Goal: Task Accomplishment & Management: Use online tool/utility

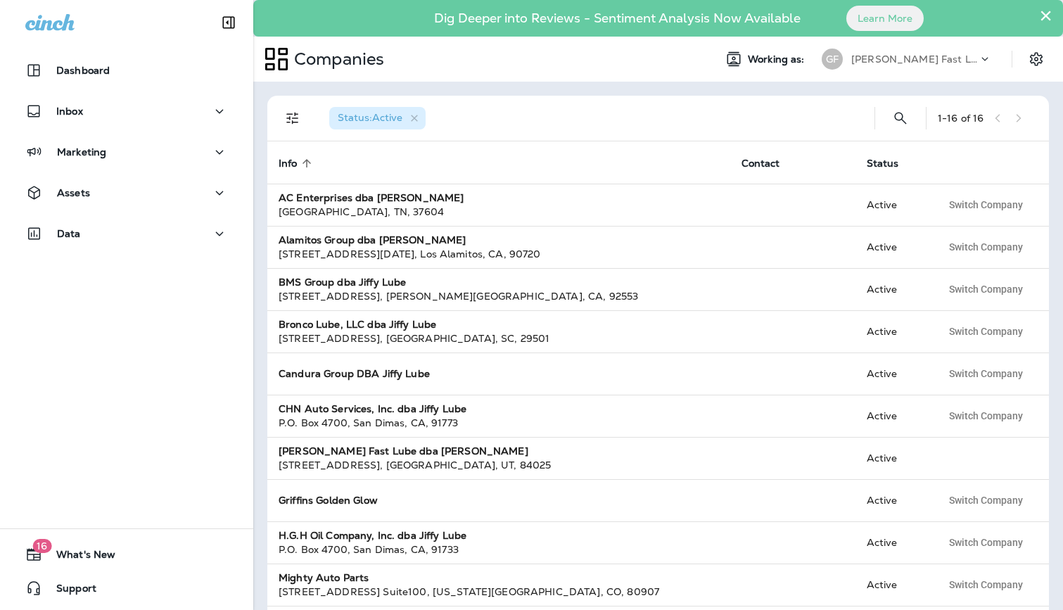
click at [872, 58] on p "[PERSON_NAME] Fast Lube dba [PERSON_NAME]" at bounding box center [914, 58] width 127 height 11
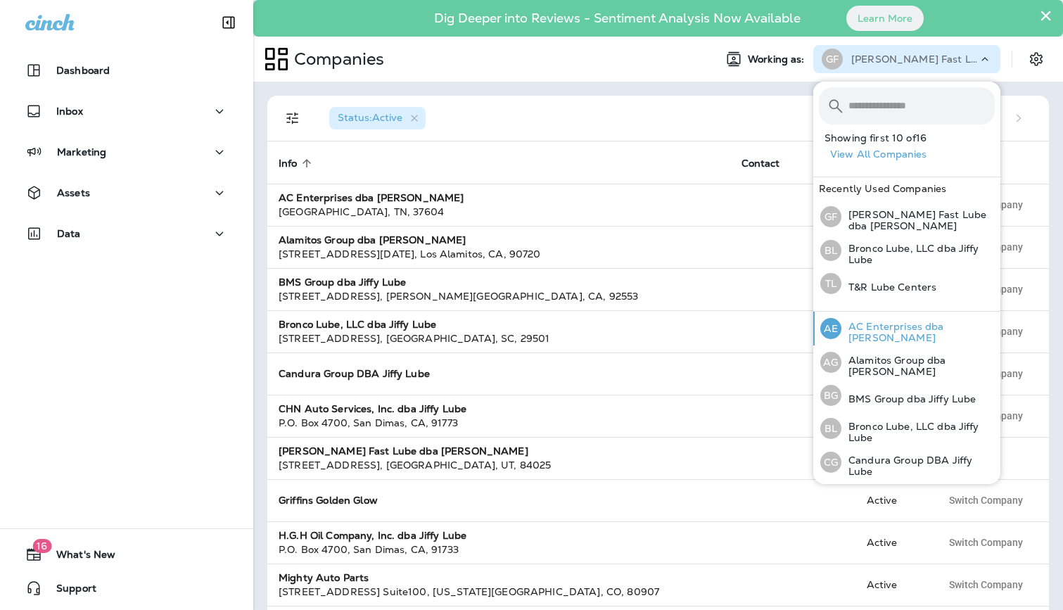
click at [877, 324] on p "AC Enterprises dba [PERSON_NAME]" at bounding box center [917, 332] width 153 height 23
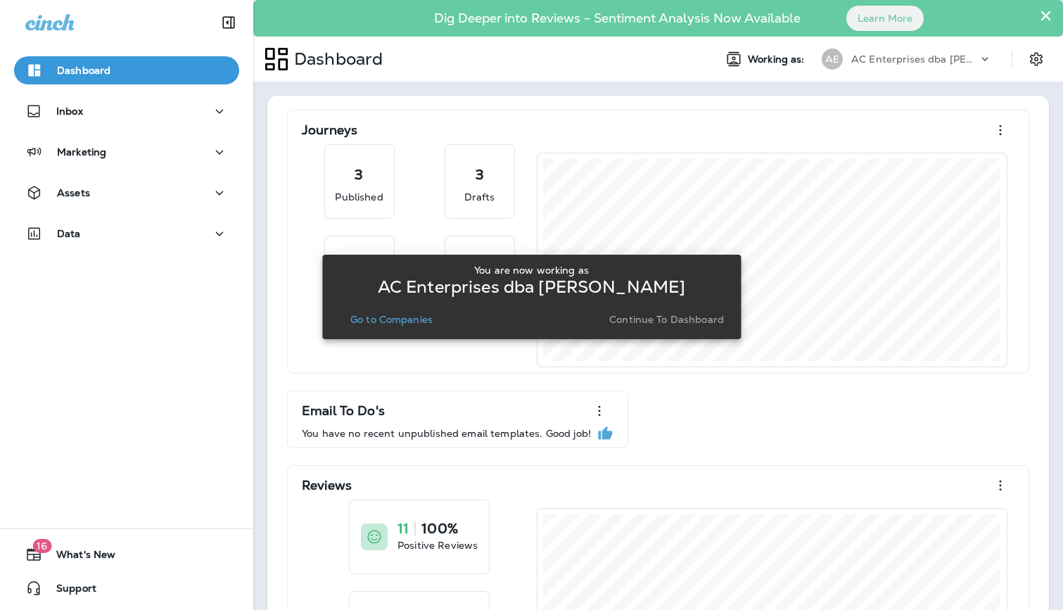
click at [386, 319] on p "Go to Companies" at bounding box center [391, 319] width 82 height 11
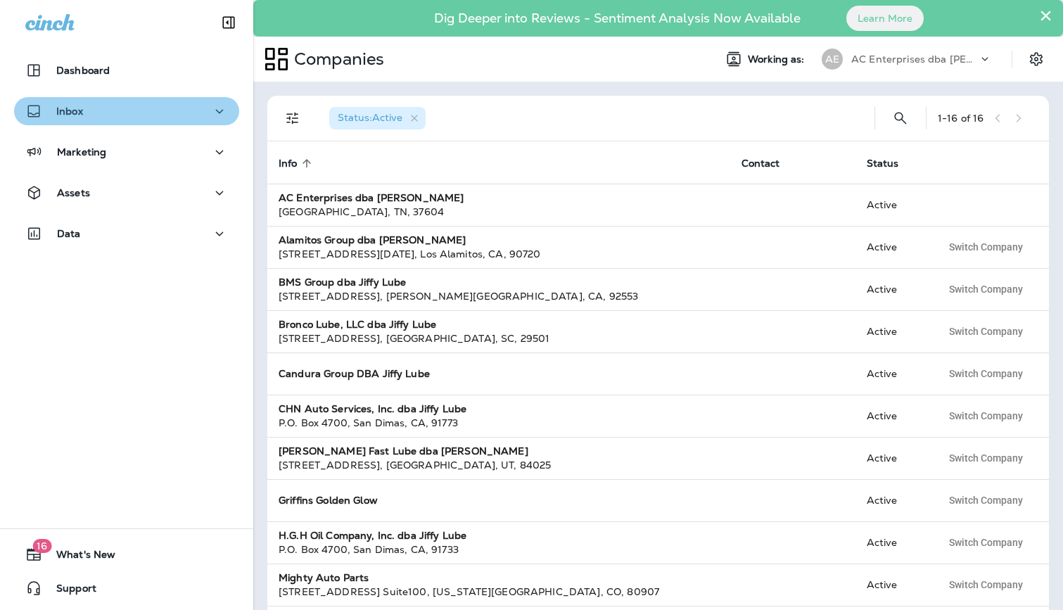
click at [127, 107] on div "Inbox" at bounding box center [126, 112] width 203 height 18
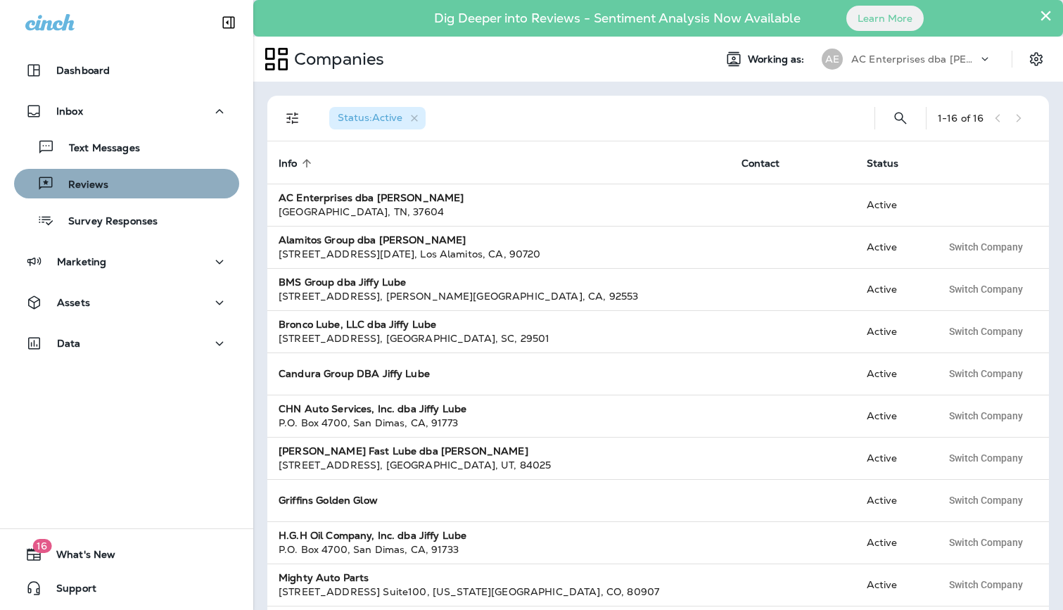
click at [115, 183] on div "Reviews" at bounding box center [127, 183] width 214 height 21
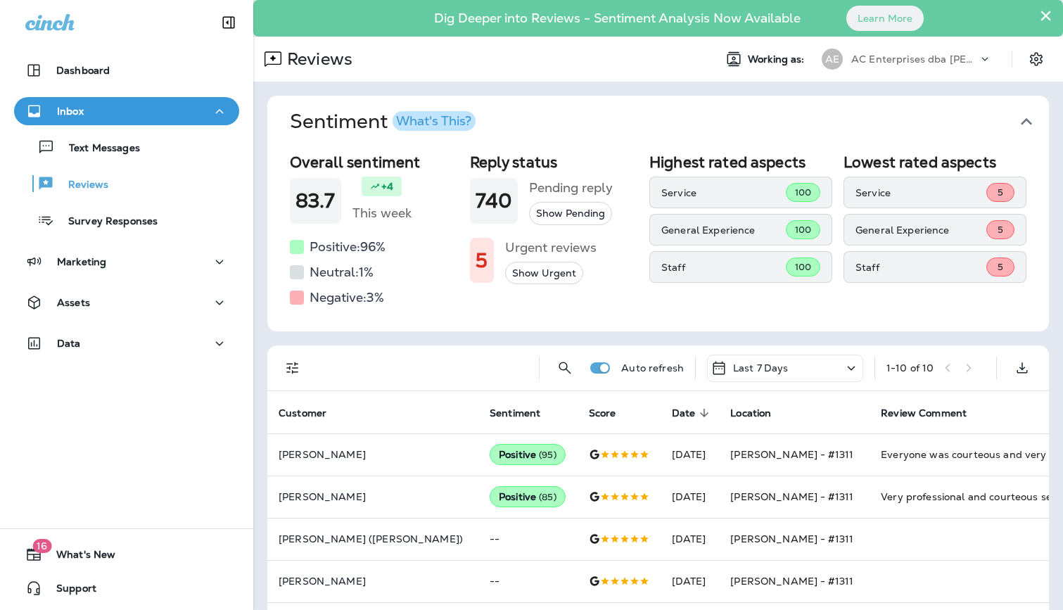
click at [944, 51] on div "AC Enterprises dba [PERSON_NAME]" at bounding box center [914, 59] width 127 height 21
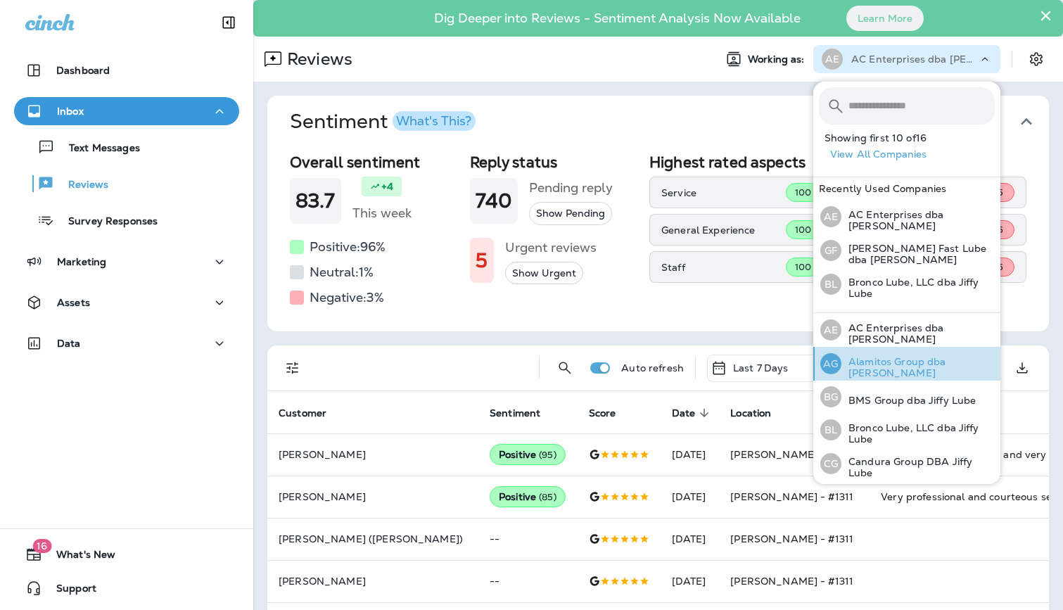
click at [895, 362] on p "Alamitos Group dba [PERSON_NAME]" at bounding box center [917, 367] width 153 height 23
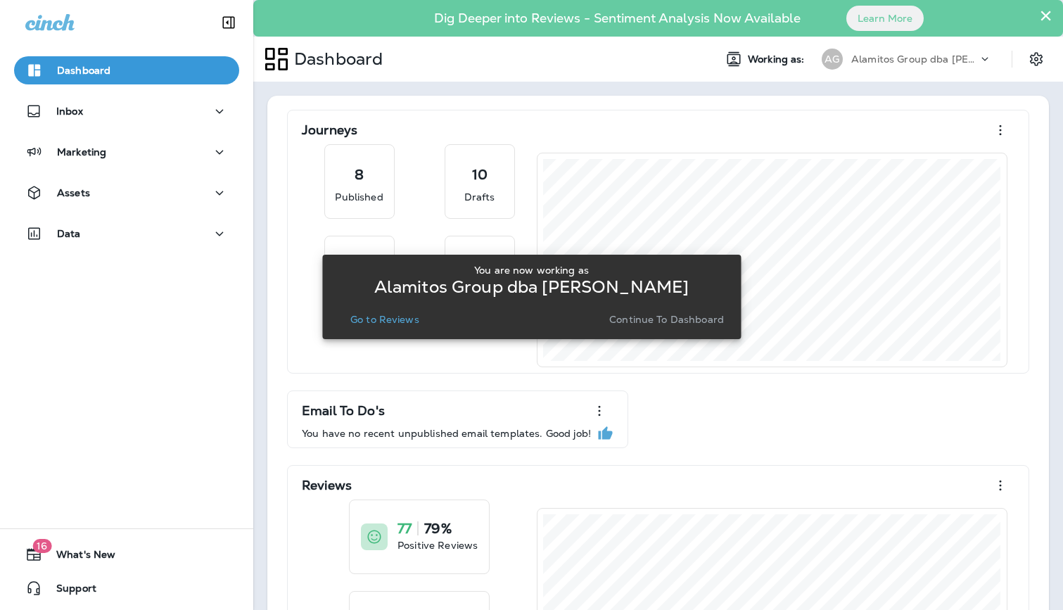
click at [401, 322] on p "Go to Reviews" at bounding box center [384, 319] width 69 height 11
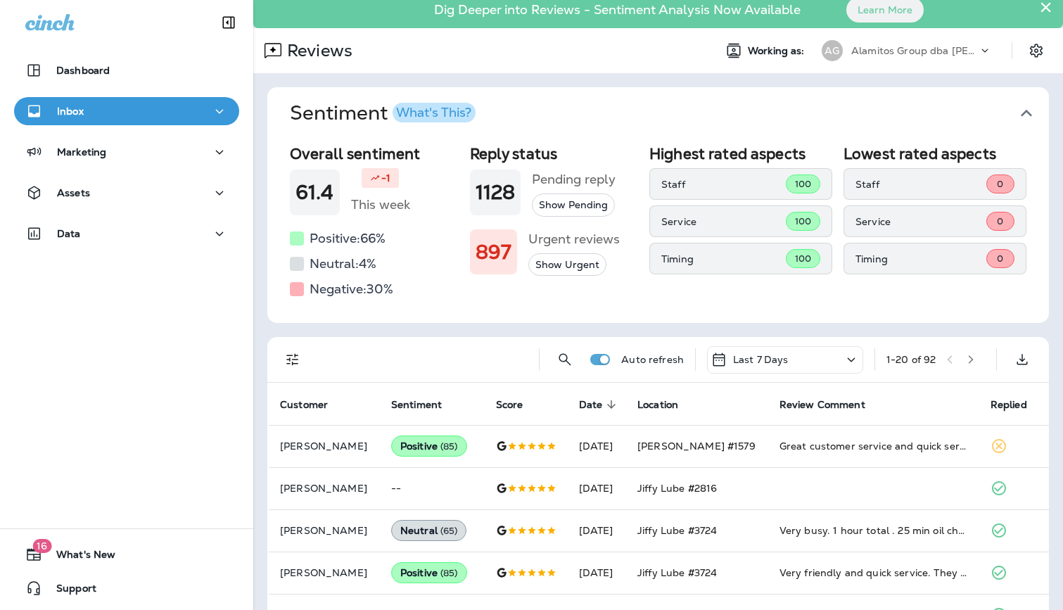
scroll to position [1, 0]
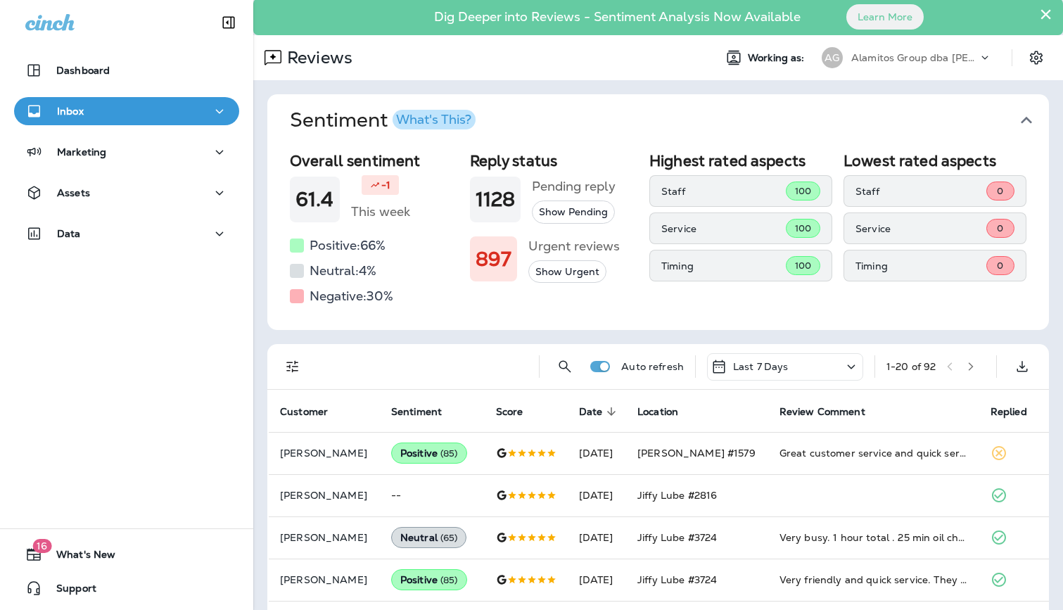
click at [291, 372] on icon "Filters" at bounding box center [292, 366] width 17 height 17
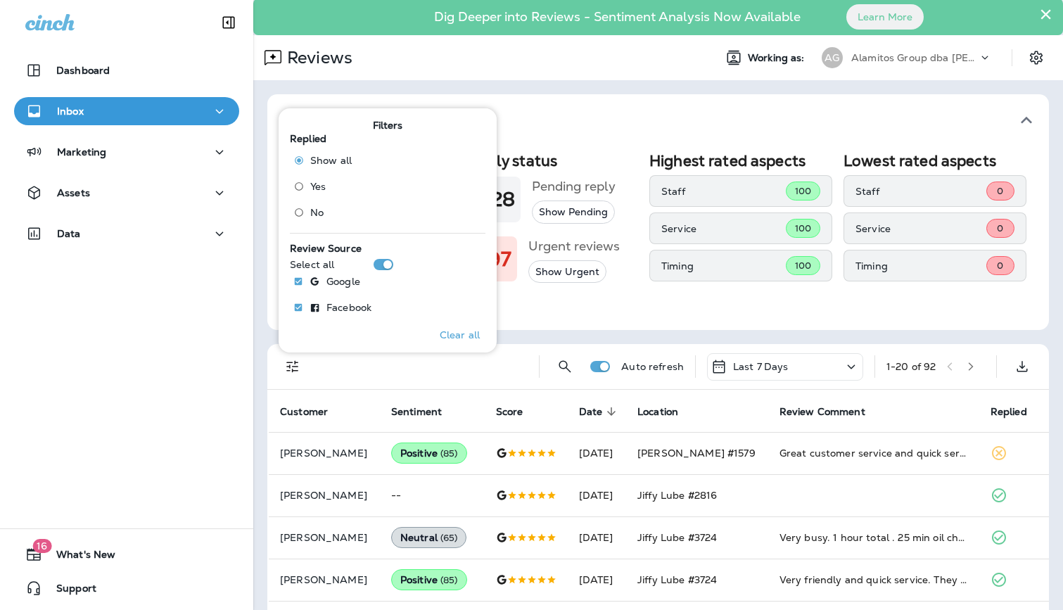
click at [310, 217] on span "No" at bounding box center [316, 212] width 13 height 11
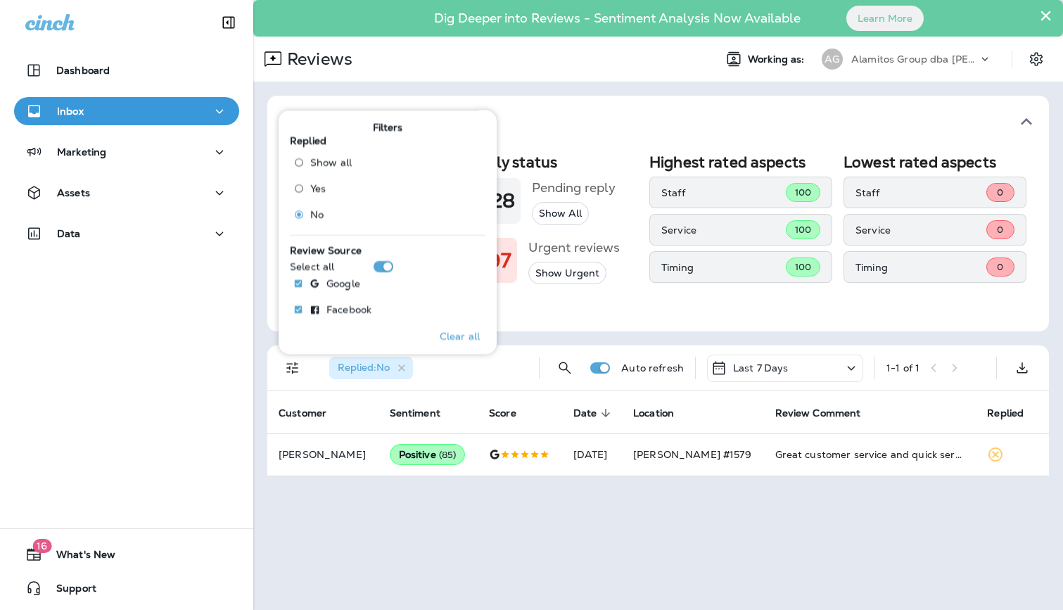
click at [576, 101] on button "Sentiment What's This?" at bounding box center [670, 122] width 782 height 52
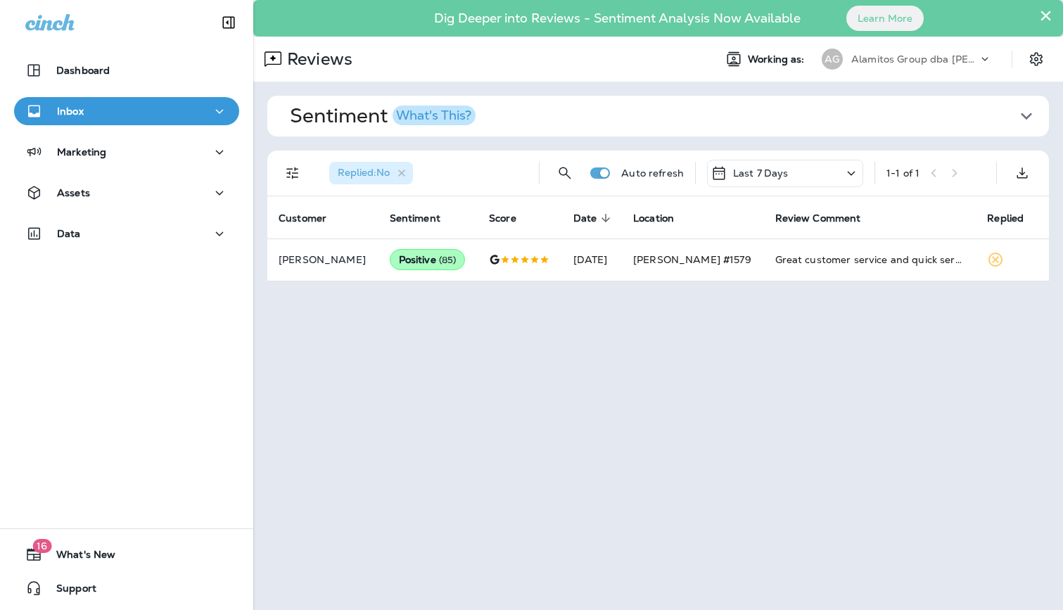
click at [927, 63] on p "Alamitos Group dba [PERSON_NAME]" at bounding box center [914, 58] width 127 height 11
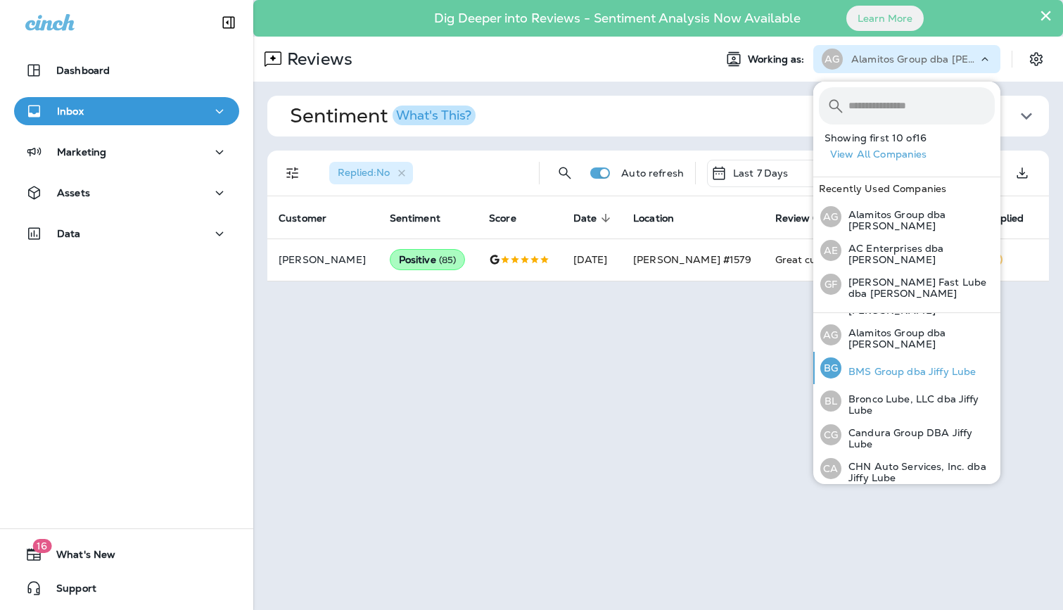
scroll to position [30, 0]
click at [924, 365] on p "BMS Group dba Jiffy Lube" at bounding box center [908, 370] width 134 height 11
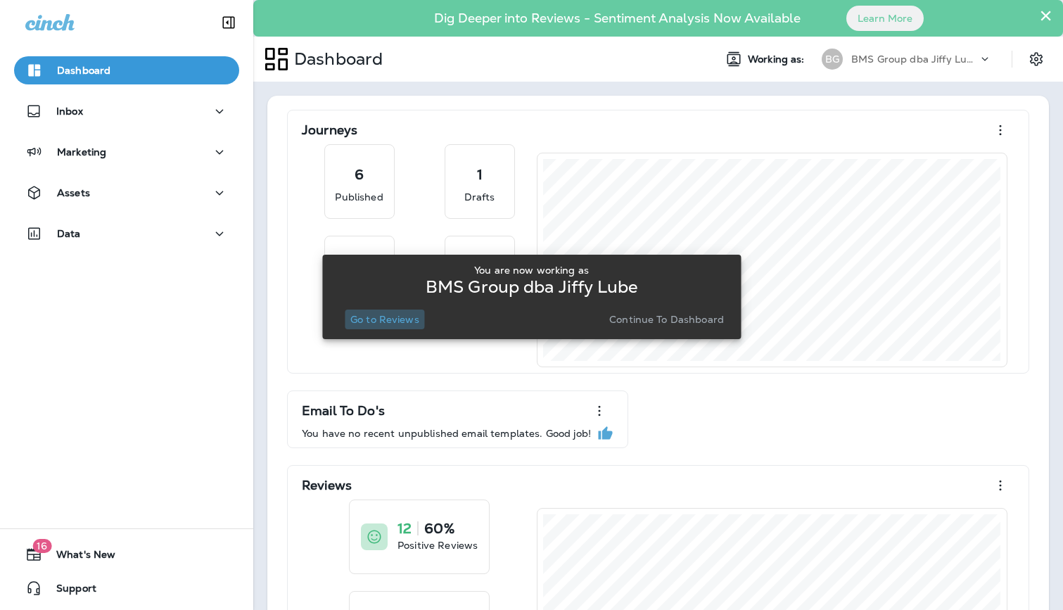
click at [395, 319] on p "Go to Reviews" at bounding box center [384, 319] width 69 height 11
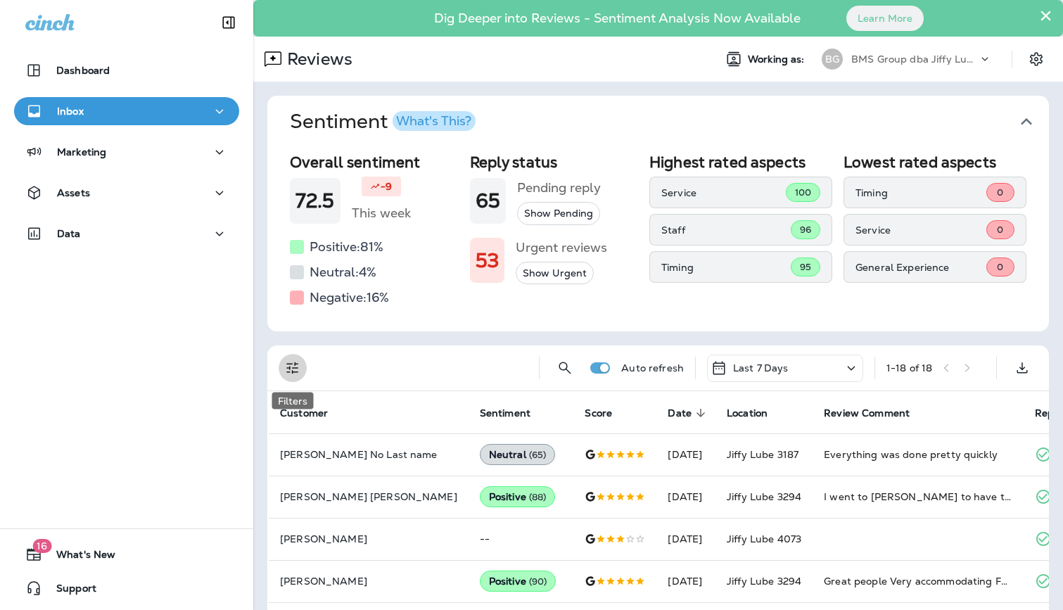
click at [296, 367] on icon "Filters" at bounding box center [292, 368] width 17 height 17
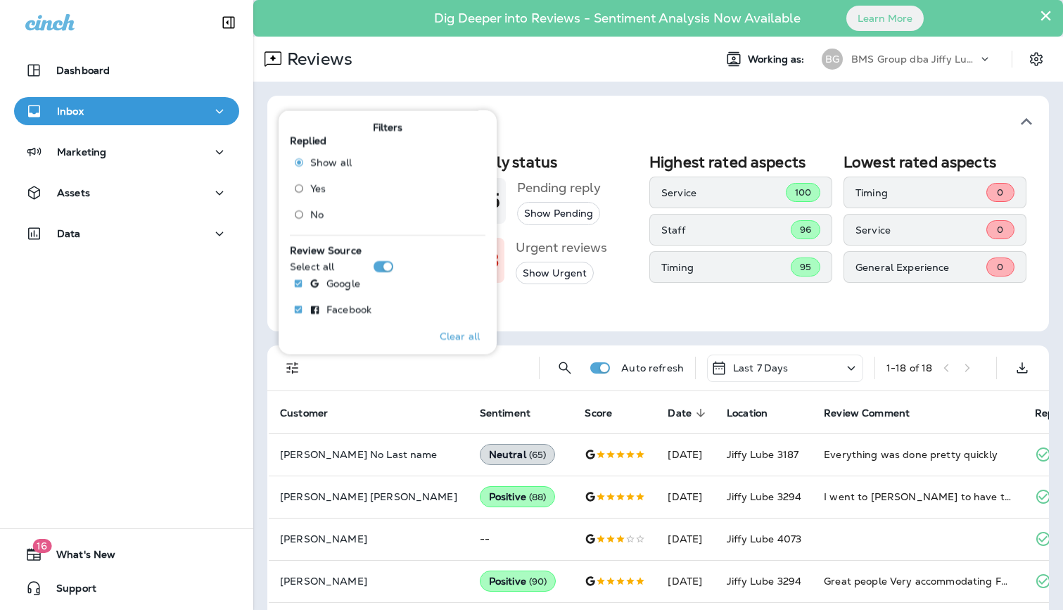
click at [319, 210] on span "No" at bounding box center [316, 214] width 13 height 11
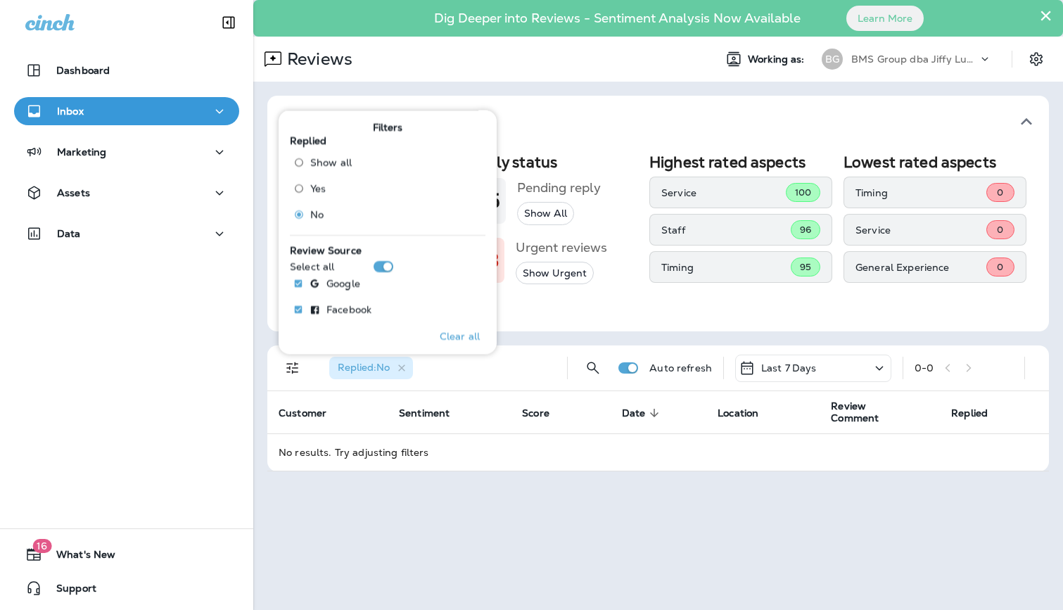
click at [615, 487] on div "× Dig Deeper into Reviews - Sentiment Analysis Now Available Learn More Reviews…" at bounding box center [658, 305] width 810 height 610
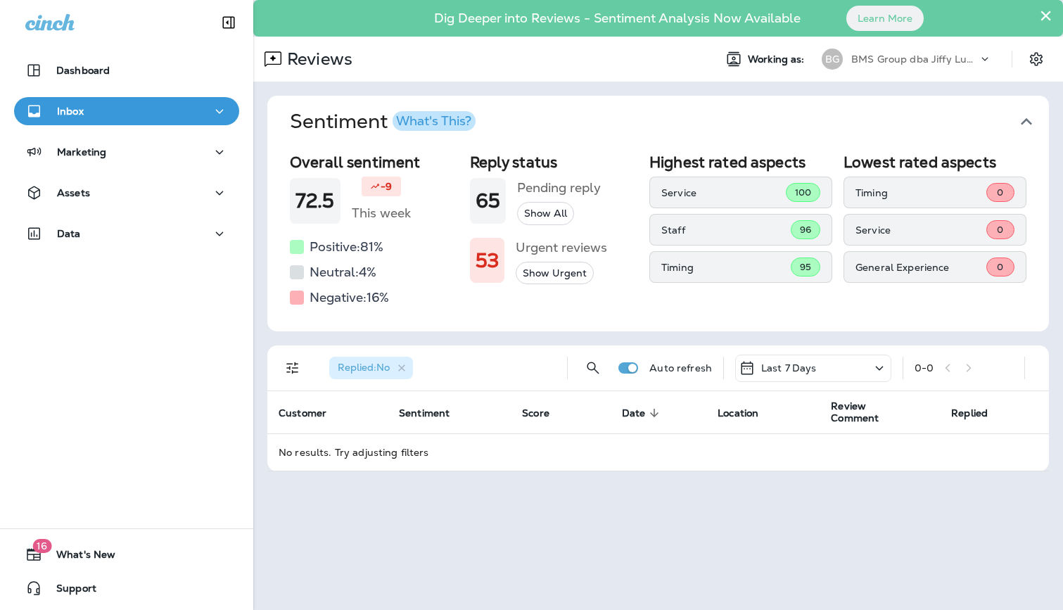
click at [877, 63] on p "BMS Group dba Jiffy Lube" at bounding box center [914, 58] width 127 height 11
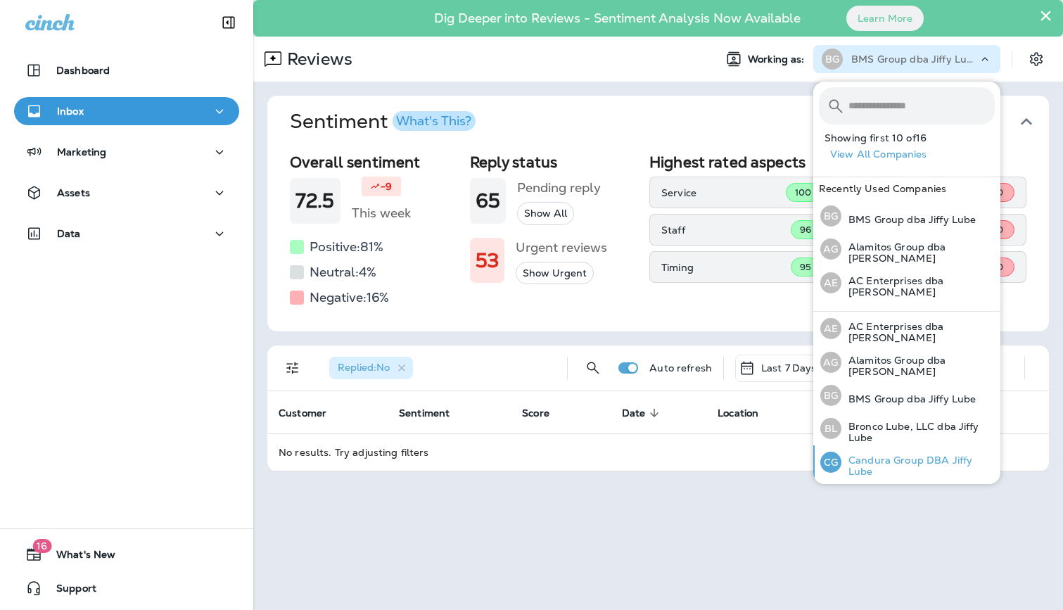
click at [899, 459] on p "Candura Group DBA Jiffy Lube" at bounding box center [917, 466] width 153 height 23
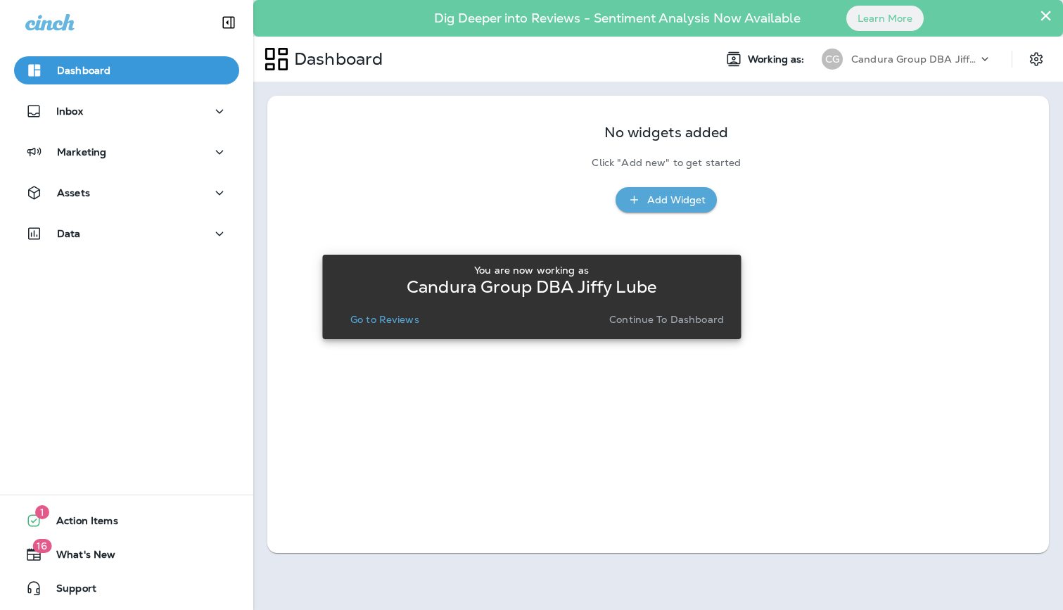
click at [398, 317] on p "Go to Reviews" at bounding box center [384, 319] width 69 height 11
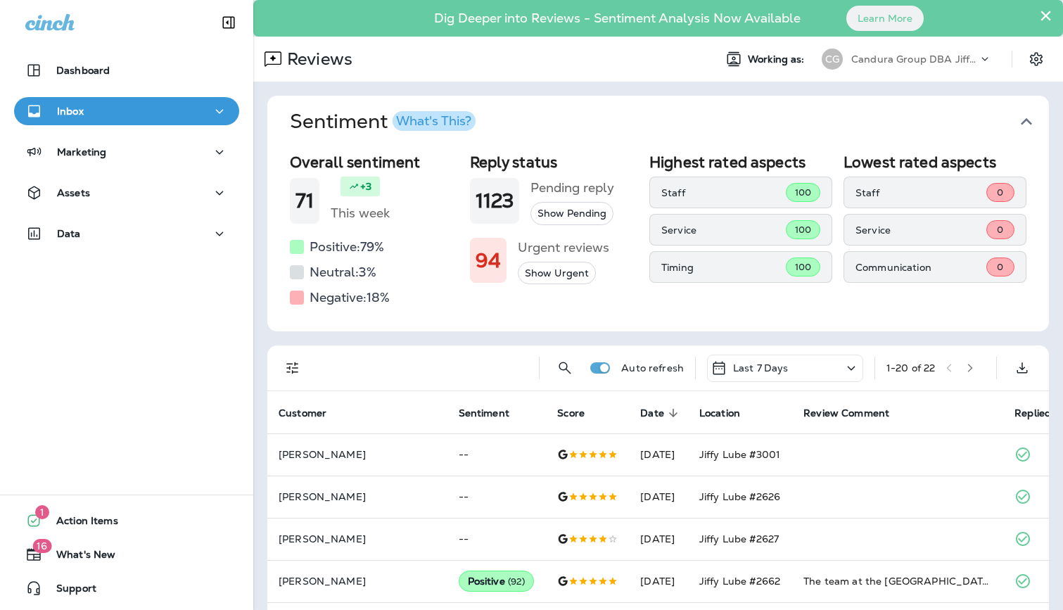
click at [887, 58] on p "Candura Group DBA Jiffy Lube" at bounding box center [914, 58] width 127 height 11
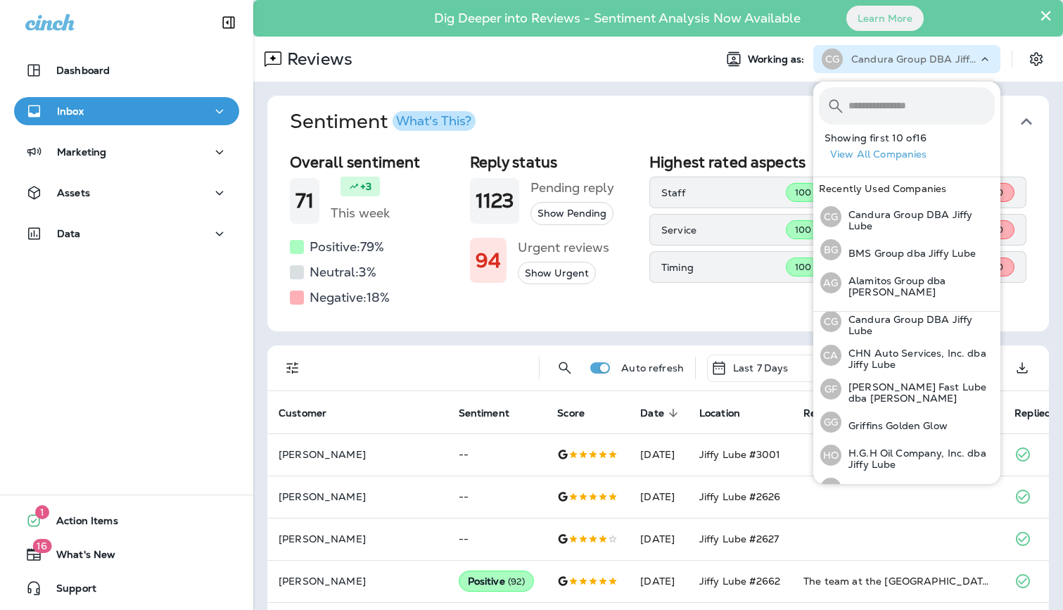
scroll to position [146, 0]
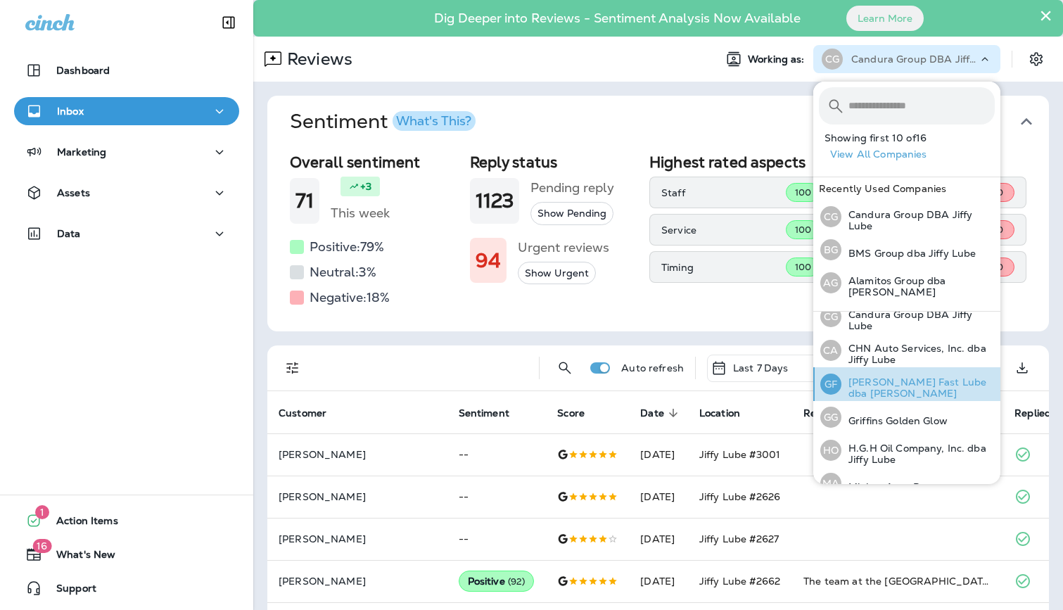
click at [905, 379] on p "[PERSON_NAME] Fast Lube dba [PERSON_NAME]" at bounding box center [917, 387] width 153 height 23
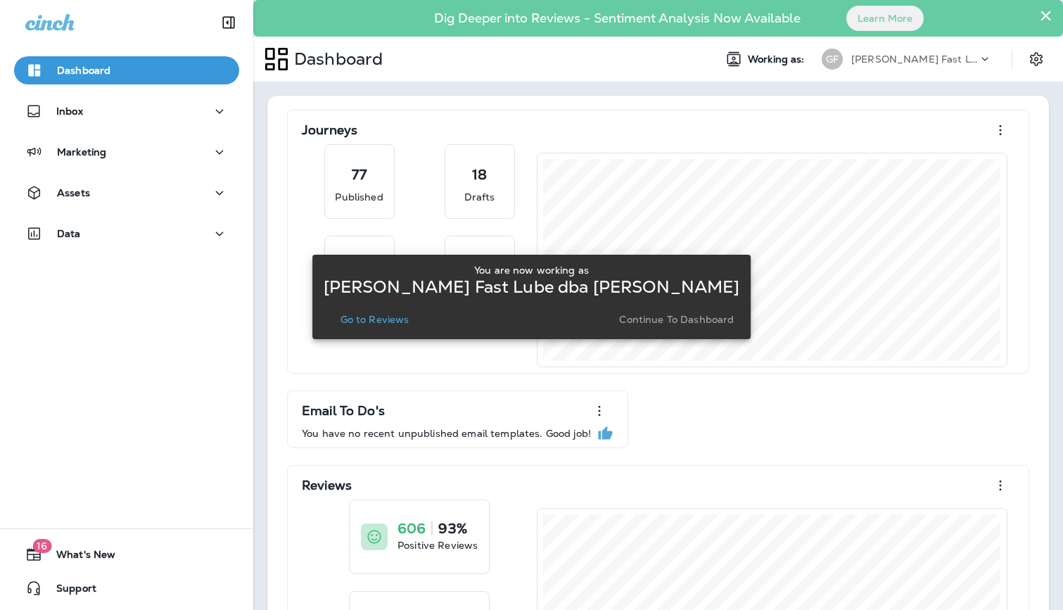
drag, startPoint x: 374, startPoint y: 310, endPoint x: 364, endPoint y: 314, distance: 10.7
click at [364, 314] on button "Go to Reviews" at bounding box center [375, 320] width 80 height 20
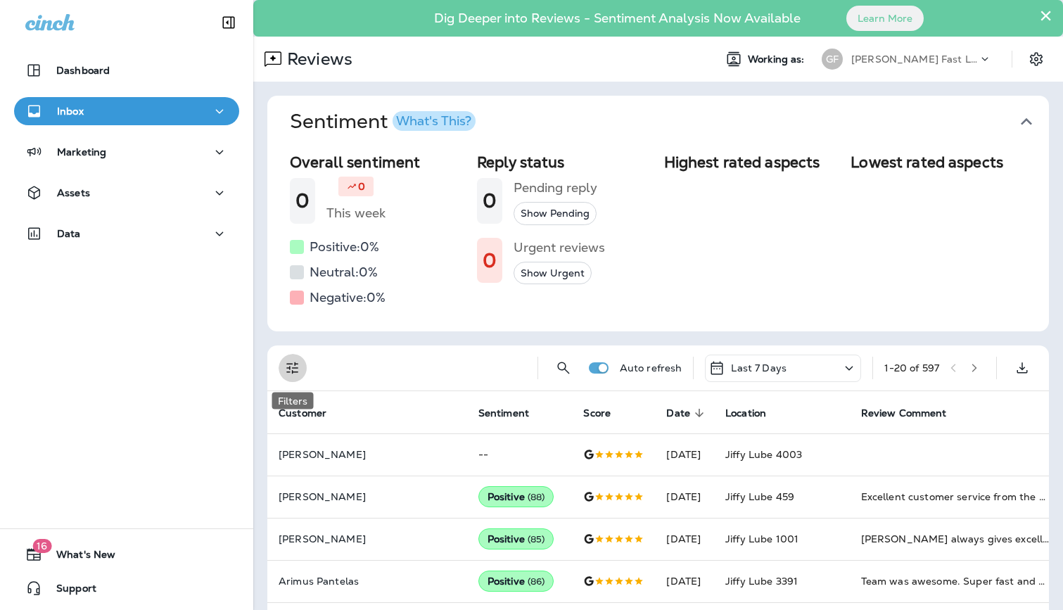
click at [291, 367] on icon "Filters" at bounding box center [292, 368] width 17 height 17
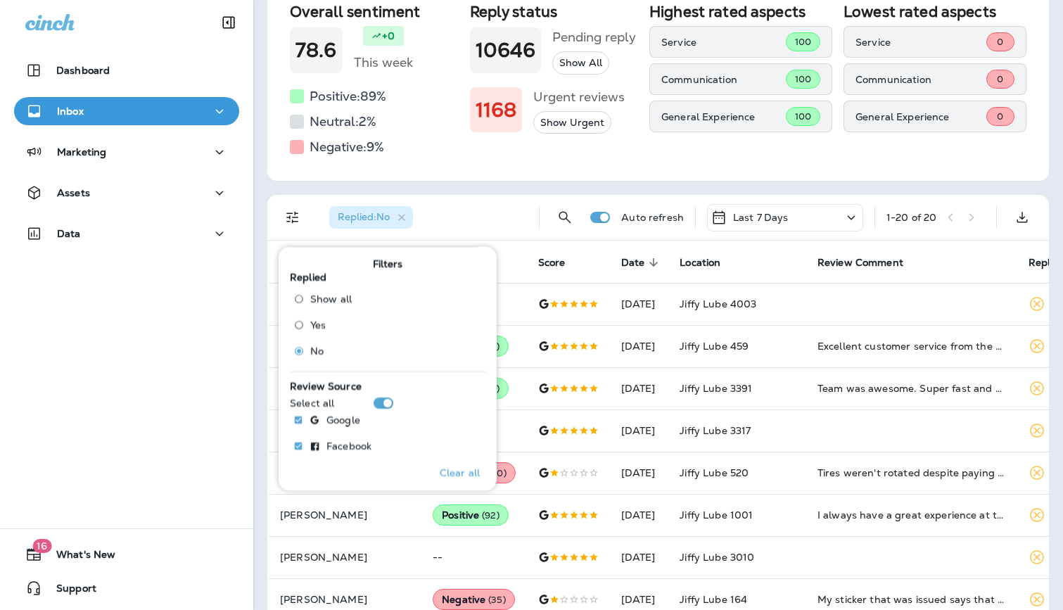
scroll to position [169, 0]
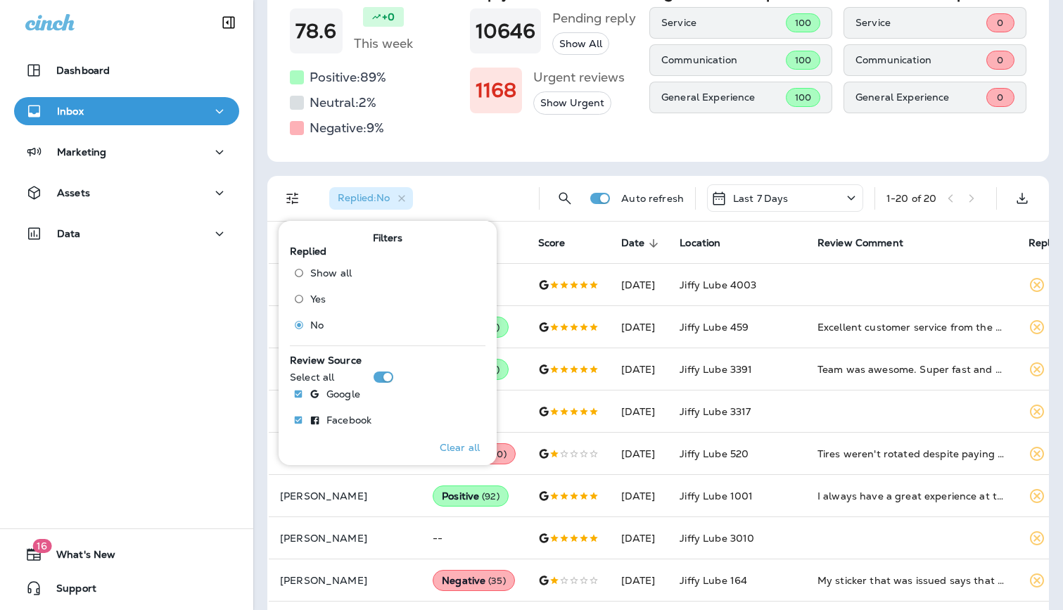
click at [619, 152] on div "Overall sentiment 78.6 +0 This week Positive: 89 % Neutral: 2 % Negative: 9 % R…" at bounding box center [658, 70] width 782 height 184
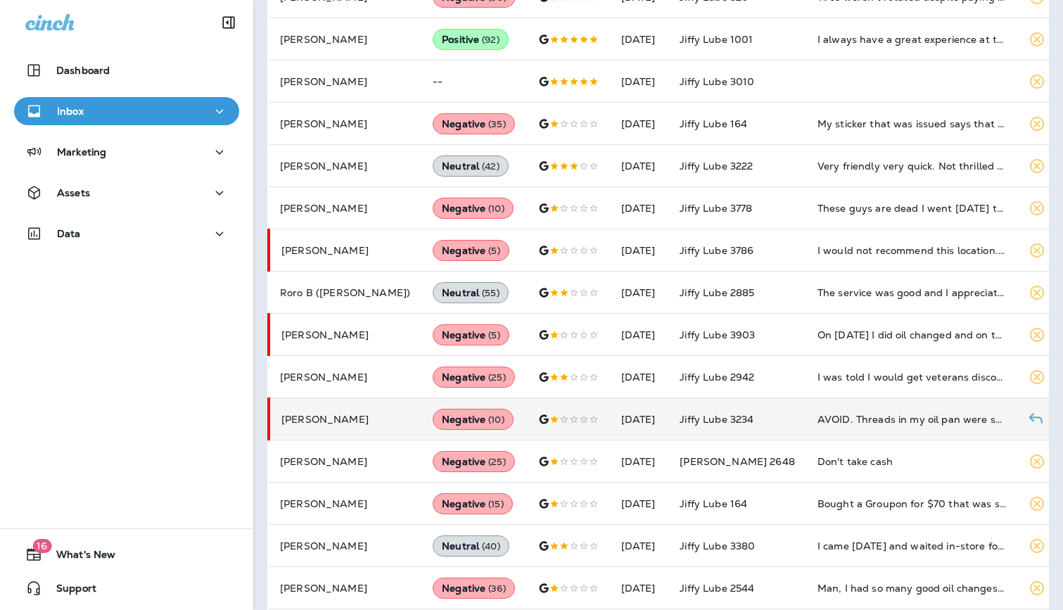
scroll to position [638, 0]
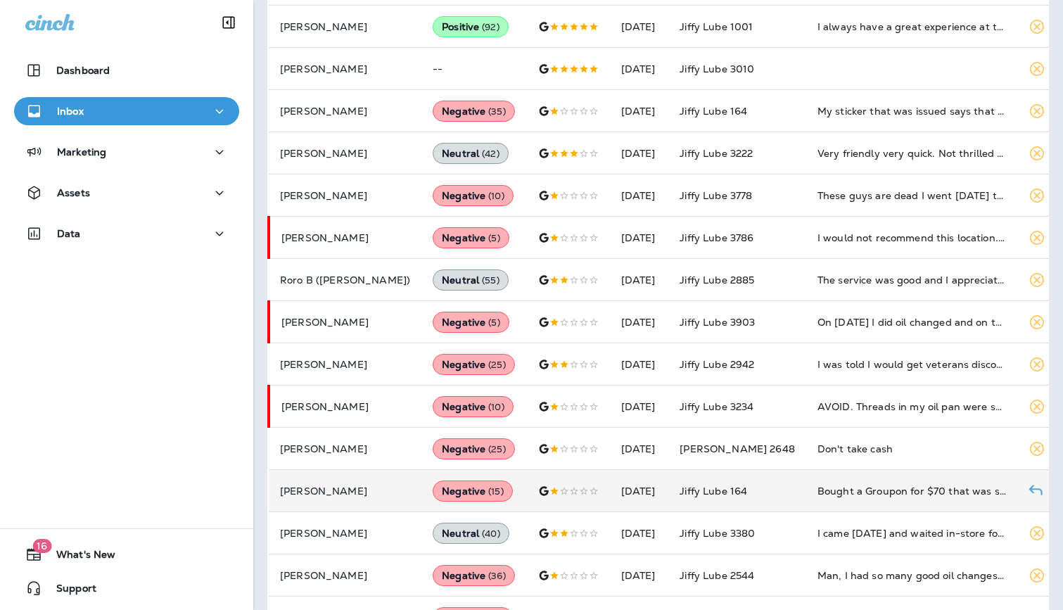
click at [831, 482] on td "Bought a Groupon for $70 that was supposed to cover a full synthetic oil change…" at bounding box center [911, 491] width 211 height 42
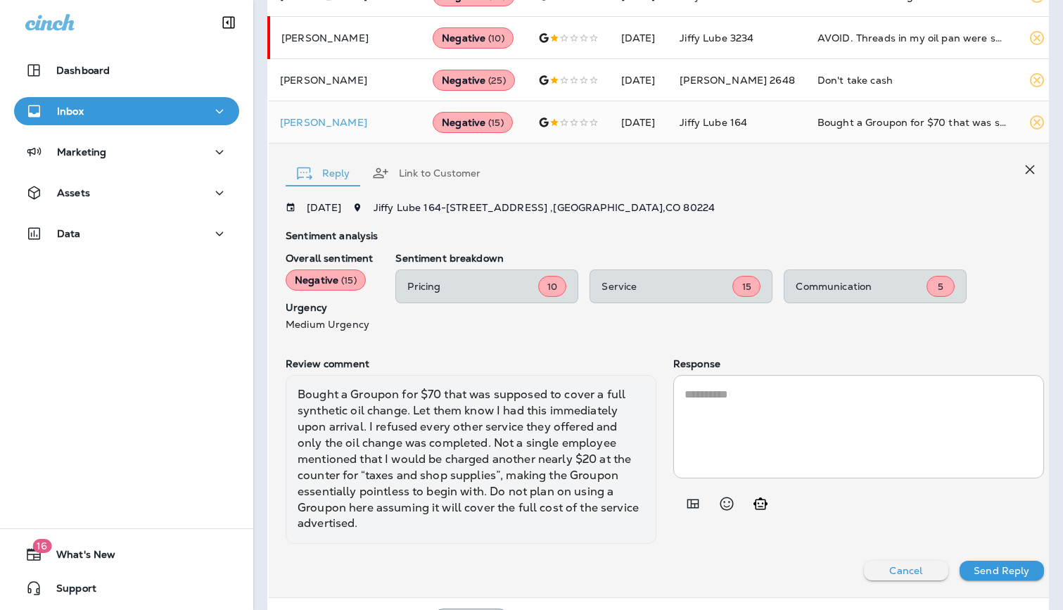
scroll to position [1003, 0]
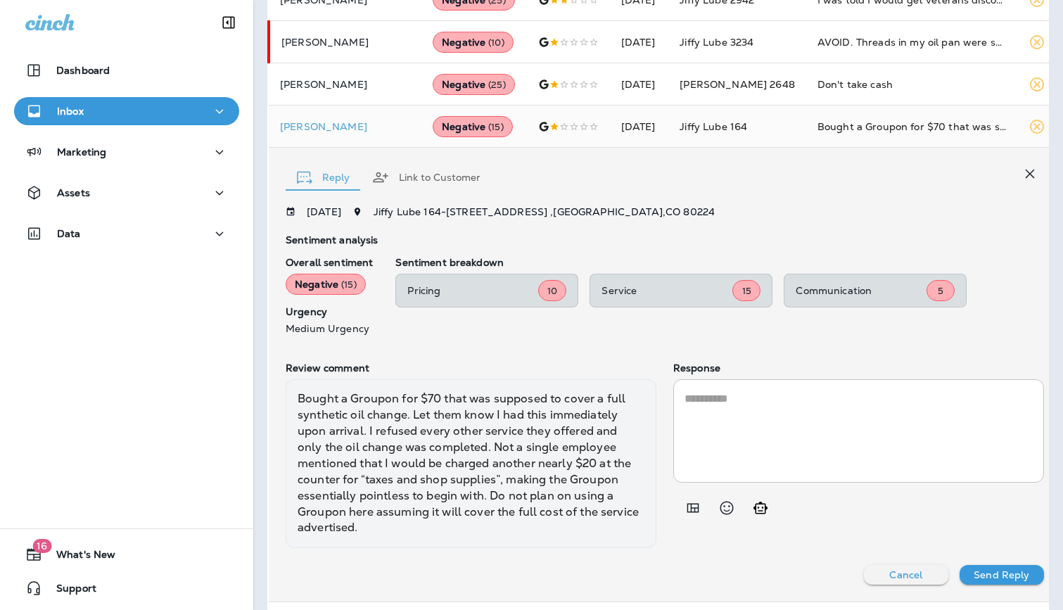
click at [478, 341] on div "Sentiment analysis Overall sentiment Negative ( 15 ) Urgency Medium Urgency Sen…" at bounding box center [665, 289] width 758 height 111
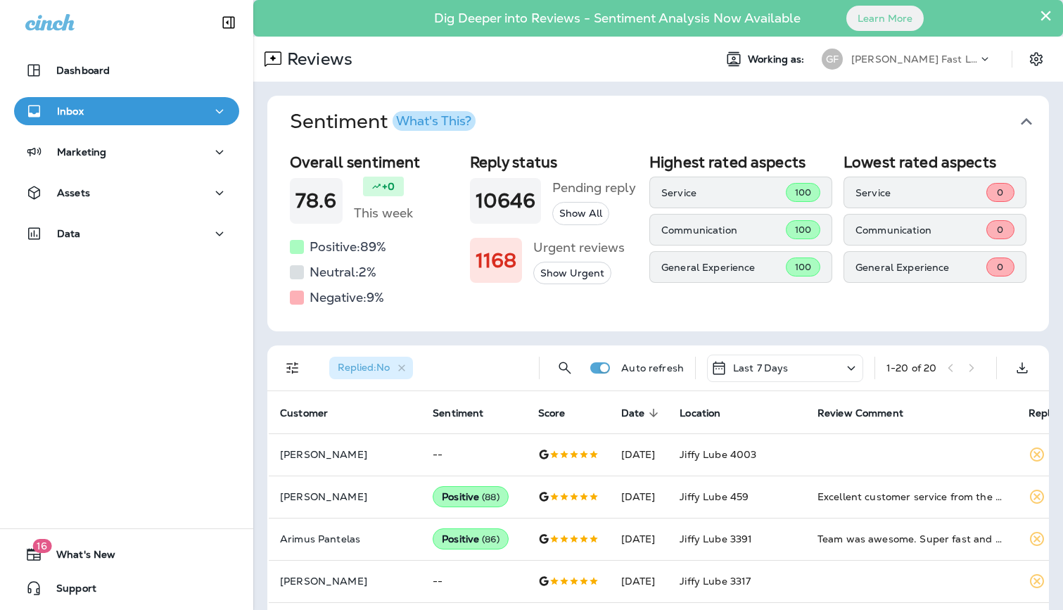
scroll to position [3, 0]
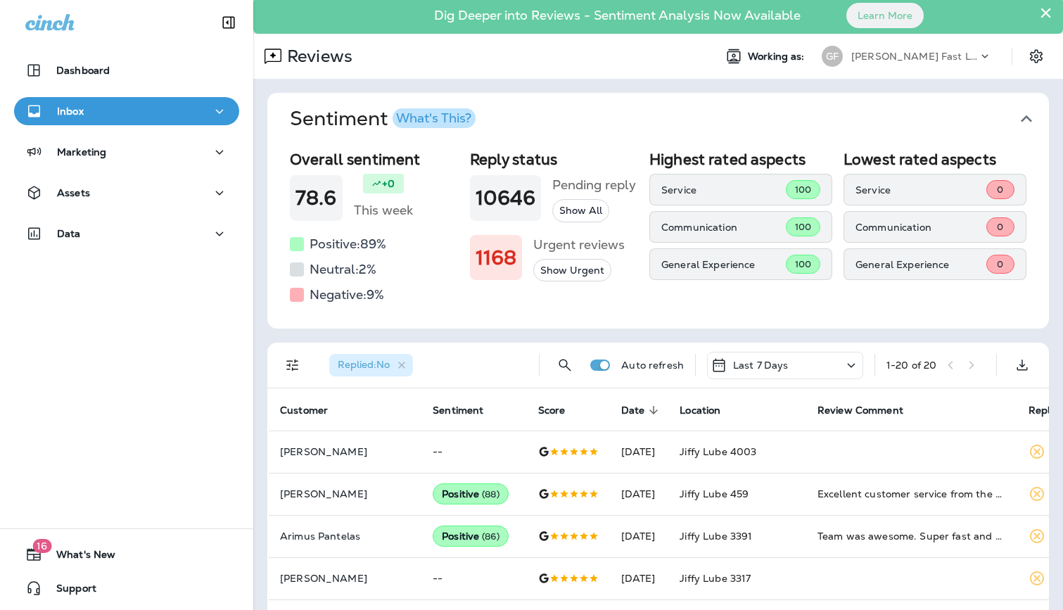
click at [916, 60] on p "[PERSON_NAME] Fast Lube dba [PERSON_NAME]" at bounding box center [914, 56] width 127 height 11
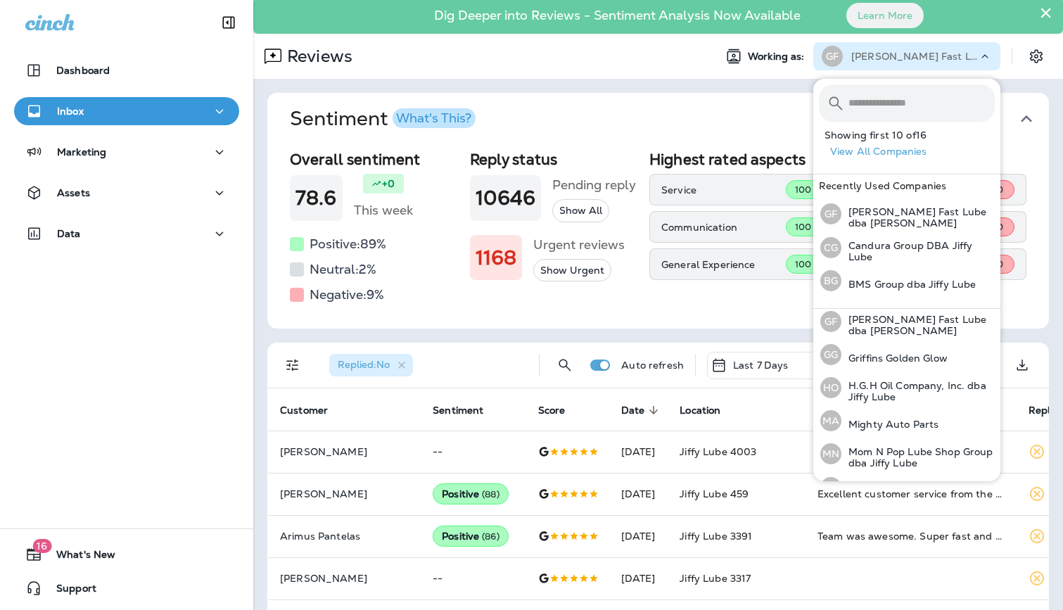
scroll to position [208, 0]
click at [894, 385] on p "H.G.H Oil Company, Inc. dba Jiffy Lube" at bounding box center [917, 389] width 153 height 23
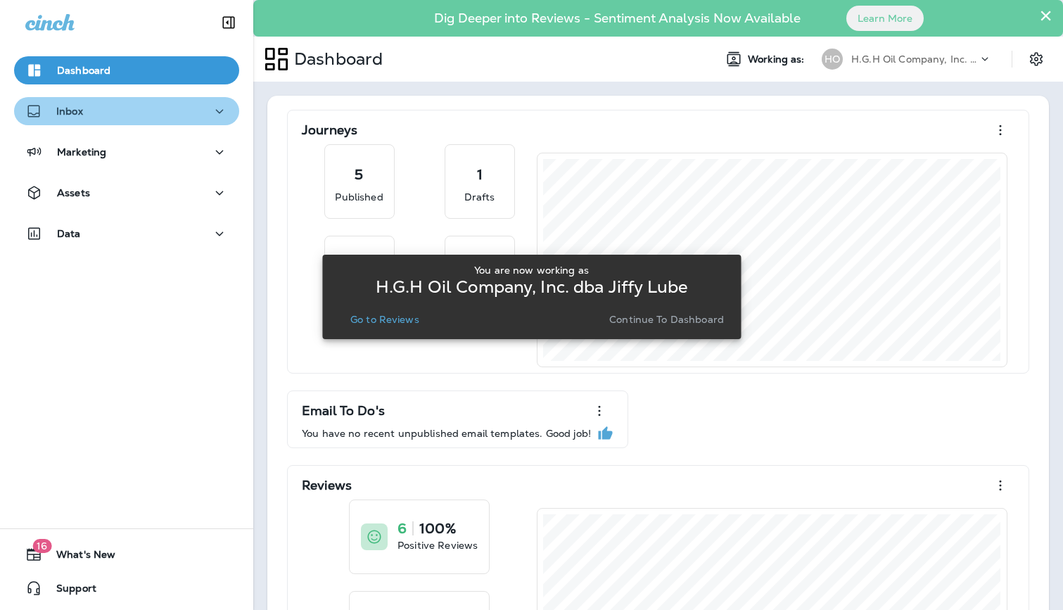
click at [115, 113] on div "Inbox" at bounding box center [126, 112] width 203 height 18
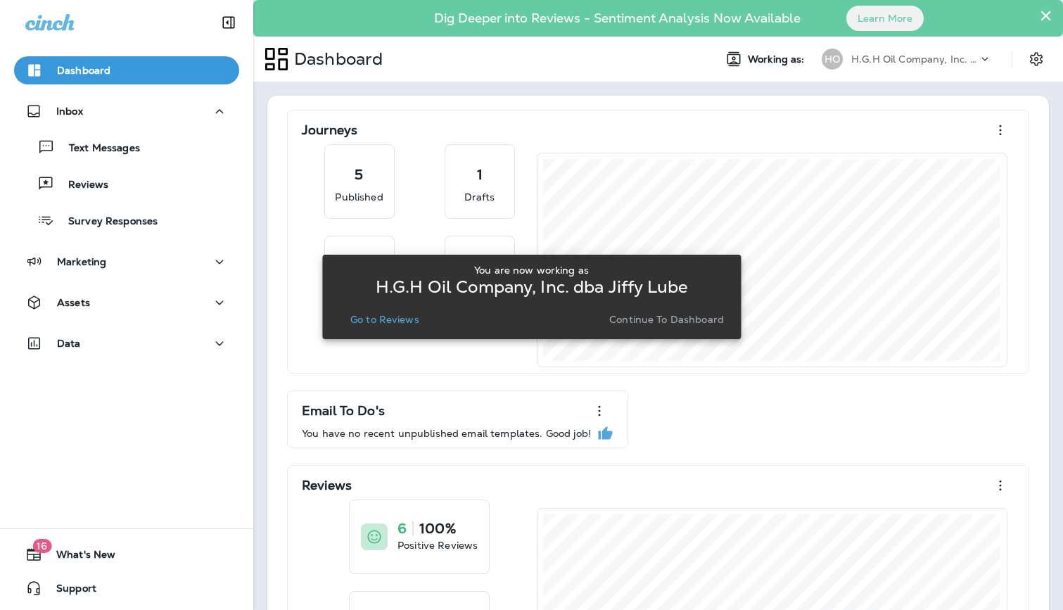
click at [117, 163] on div "Text Messages Reviews Survey Responses" at bounding box center [126, 180] width 225 height 110
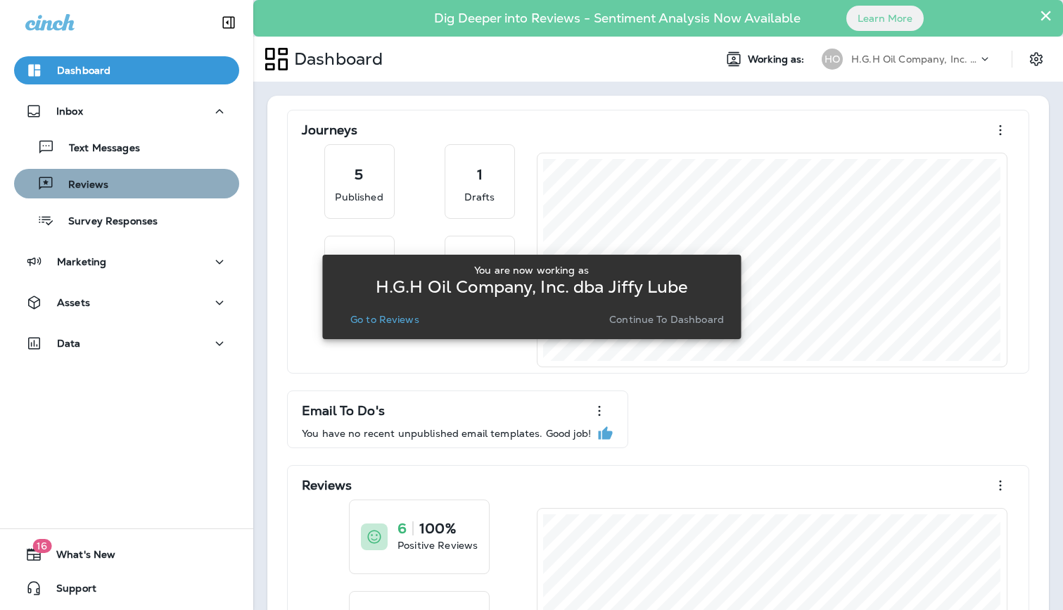
click at [105, 190] on p "Reviews" at bounding box center [81, 185] width 54 height 13
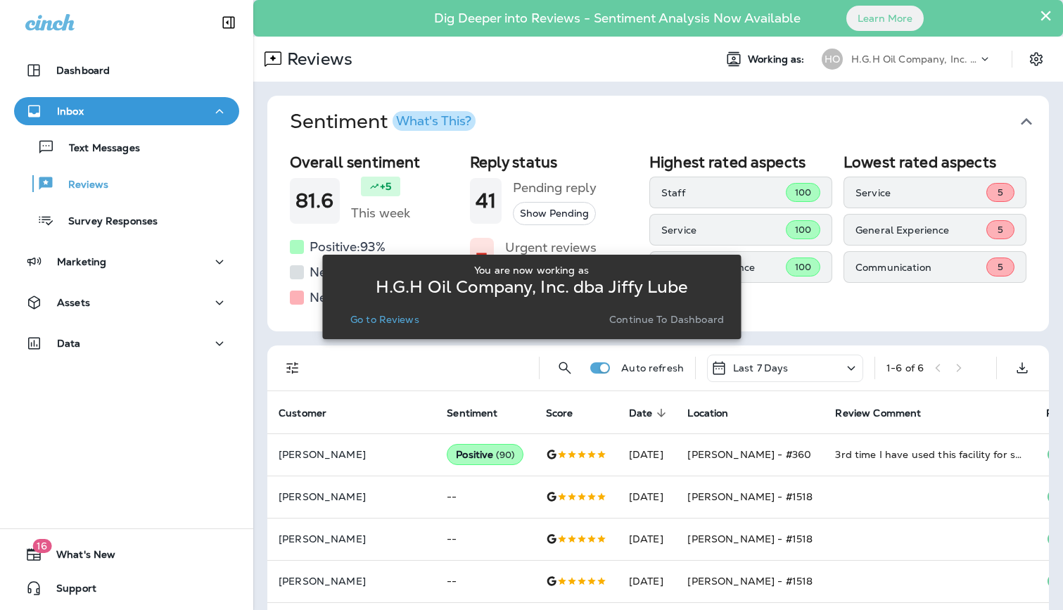
click at [911, 70] on div "HO H.G.H Oil Company, Inc. dba Jiffy Lube" at bounding box center [906, 59] width 187 height 28
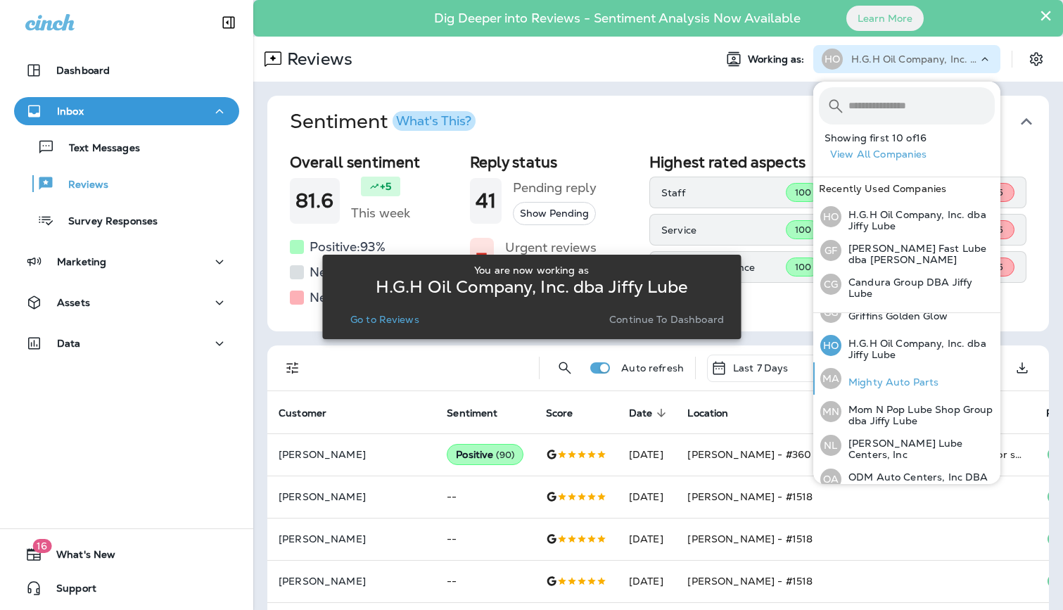
scroll to position [255, 0]
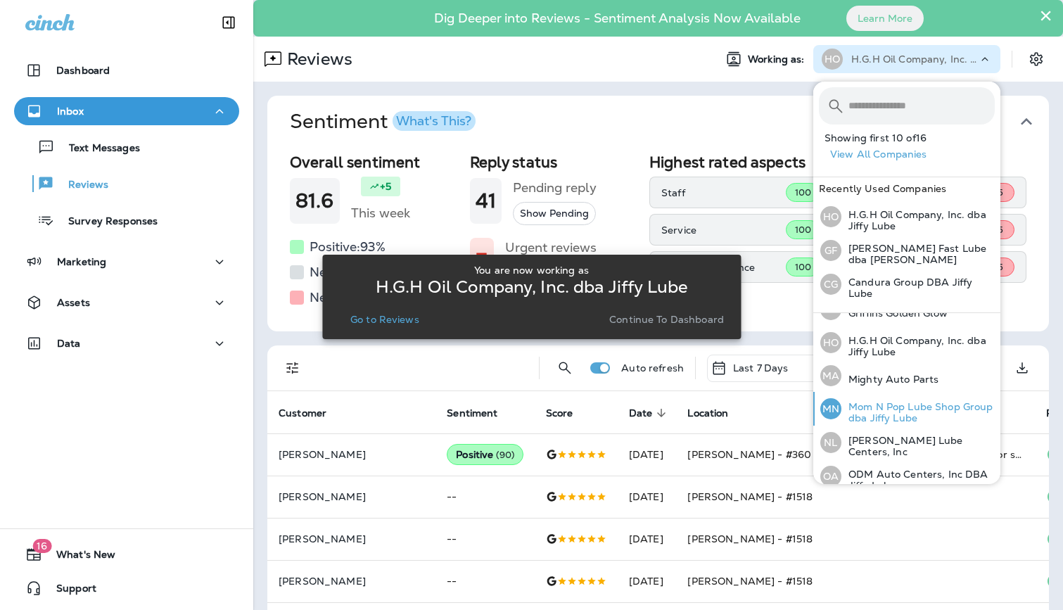
click at [901, 414] on p "Mom N Pop Lube Shop Group dba Jiffy Lube" at bounding box center [917, 412] width 153 height 23
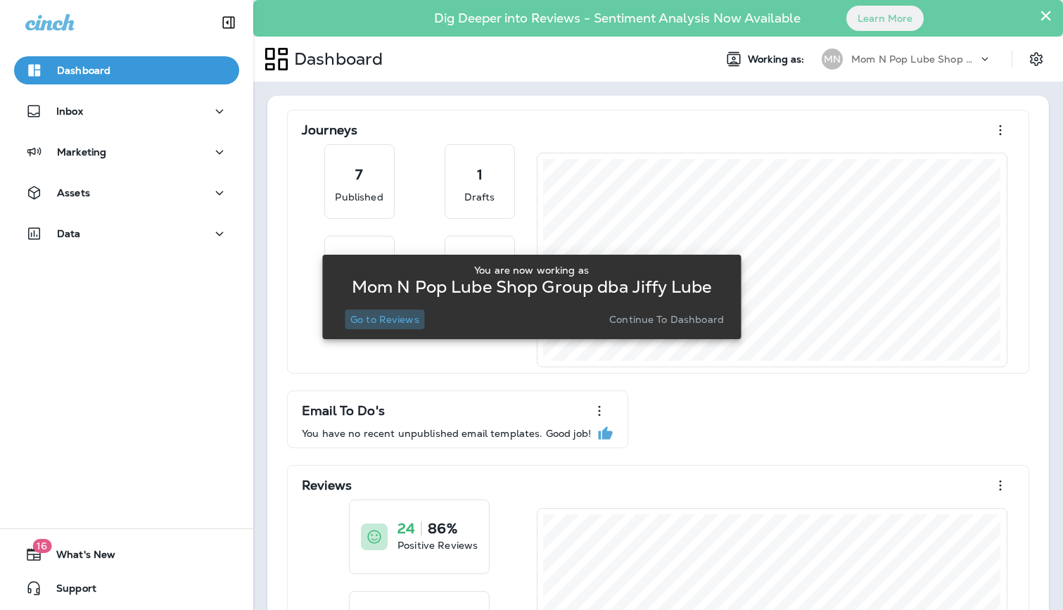
click at [398, 317] on p "Go to Reviews" at bounding box center [384, 319] width 69 height 11
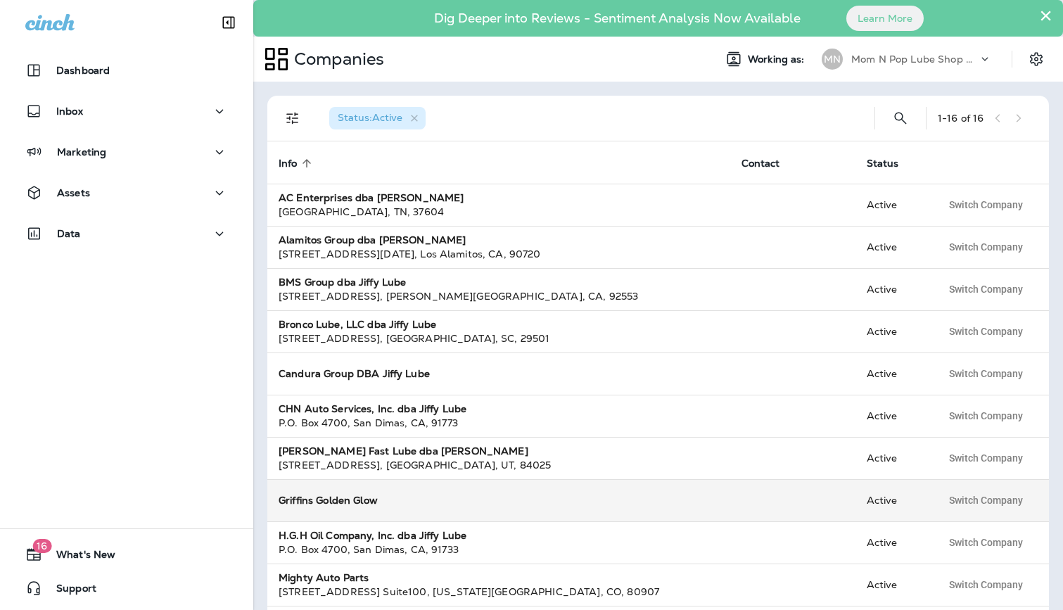
click at [360, 497] on strong "Griffins Golden Glow" at bounding box center [328, 500] width 99 height 13
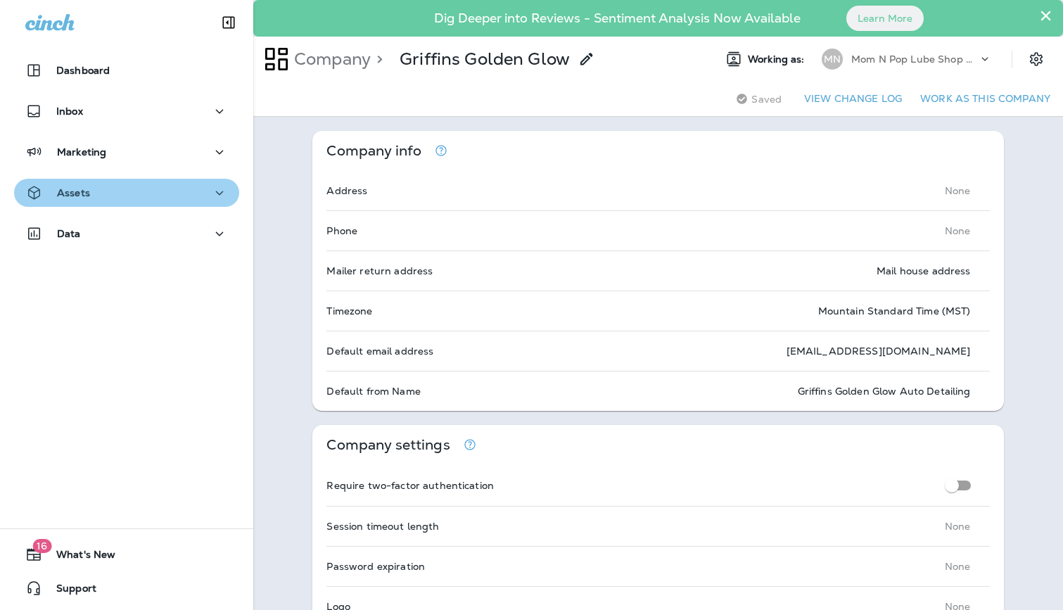
click at [96, 187] on div "Assets" at bounding box center [126, 193] width 203 height 18
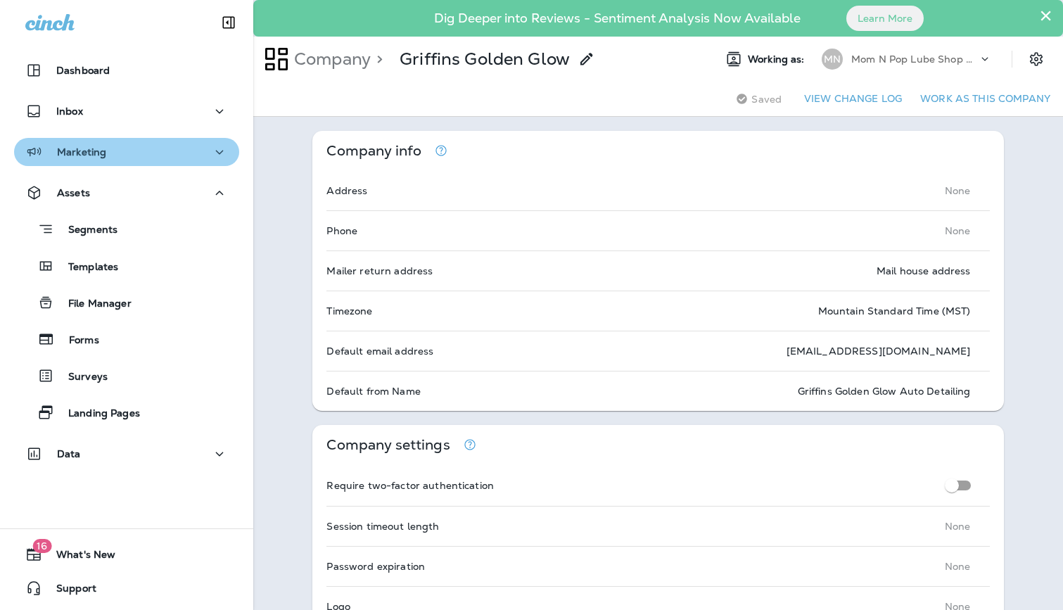
click at [104, 159] on div "Marketing" at bounding box center [65, 153] width 81 height 18
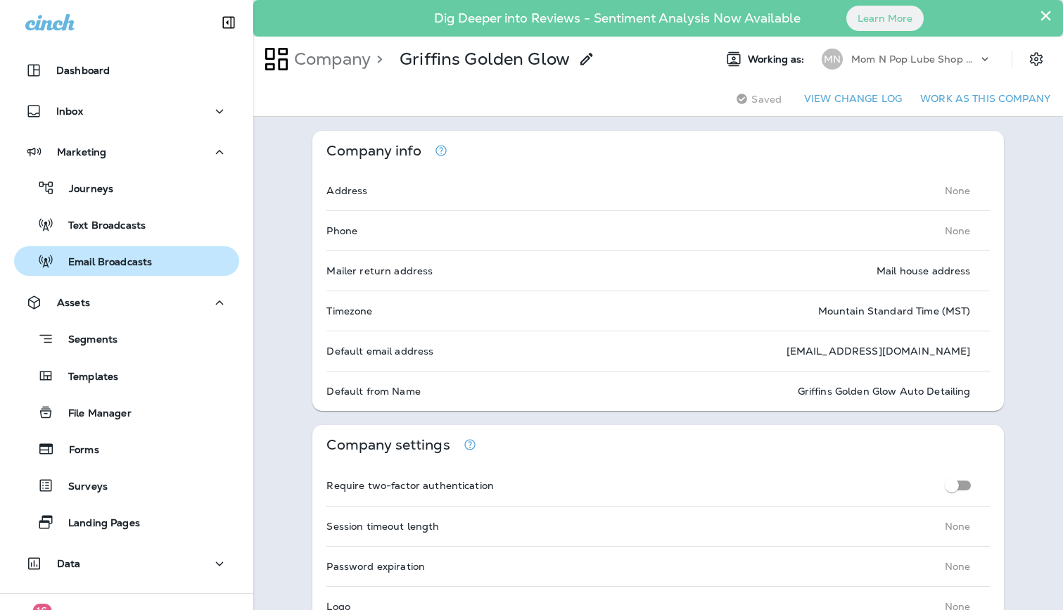
click at [124, 271] on div "Email Broadcasts" at bounding box center [86, 260] width 132 height 21
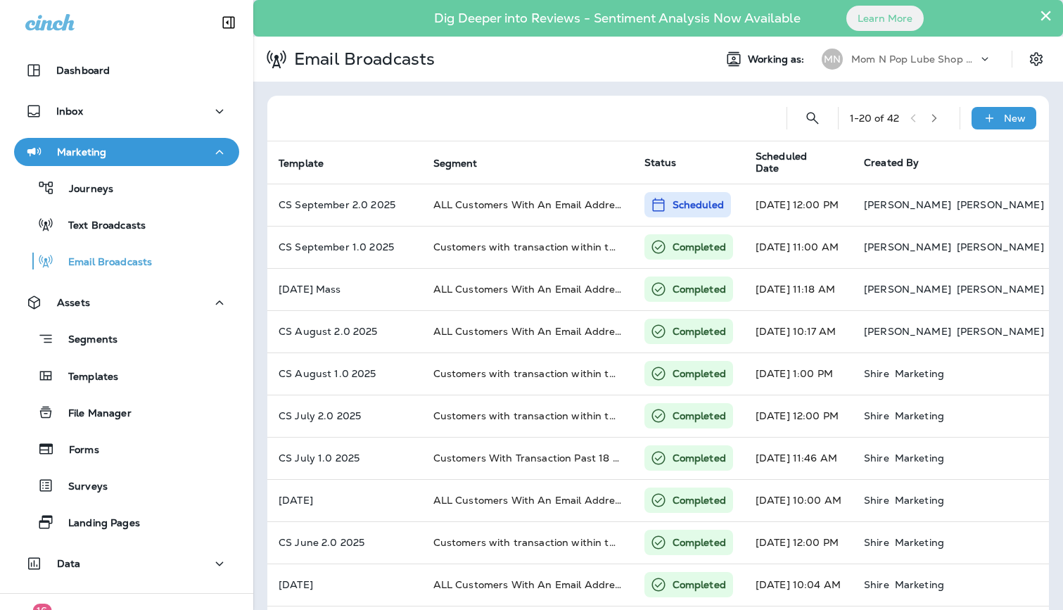
click at [899, 67] on div "Mom N Pop Lube Shop Group dba Jiffy Lube" at bounding box center [914, 59] width 127 height 21
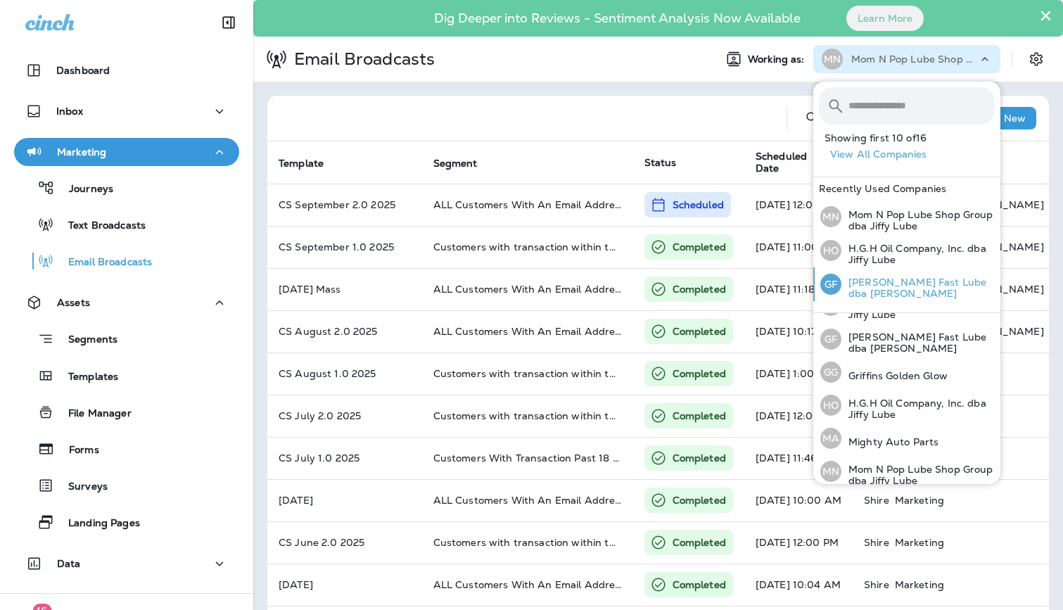
scroll to position [195, 0]
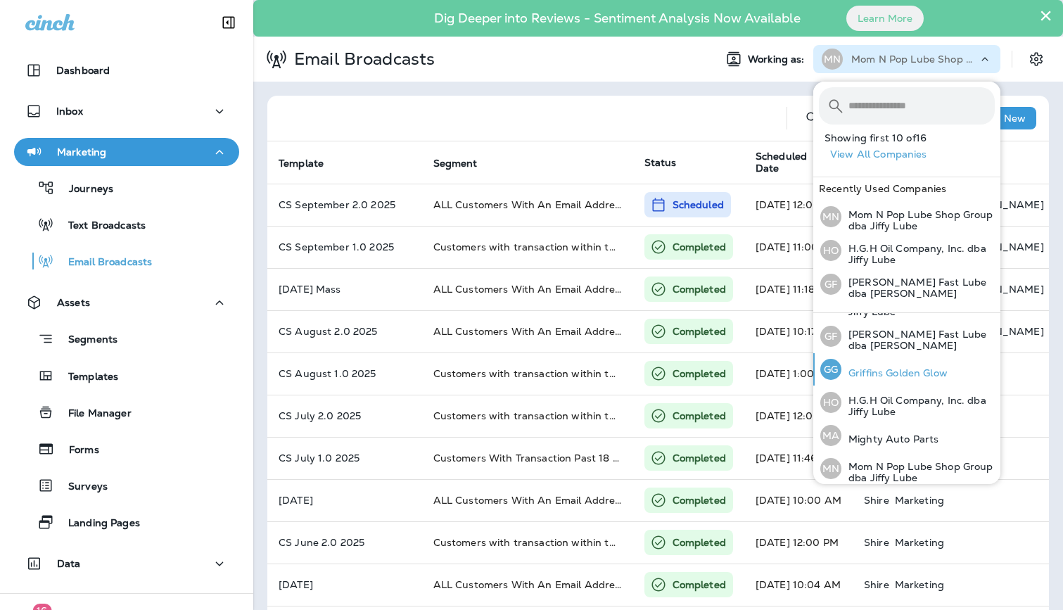
click at [905, 367] on p "Griffins Golden Glow" at bounding box center [894, 372] width 106 height 11
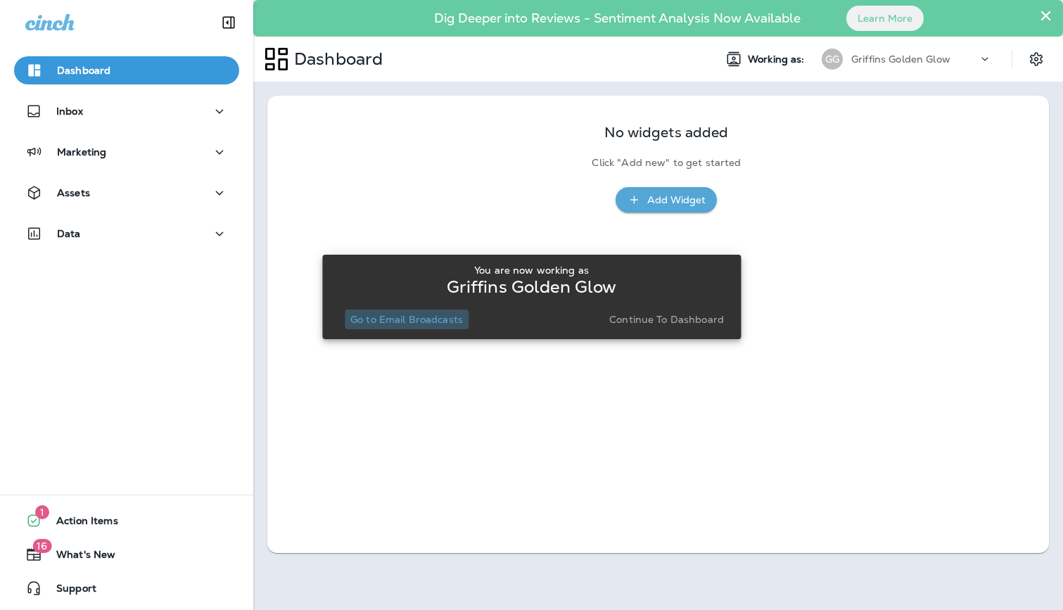
click at [417, 324] on p "Go to Email Broadcasts" at bounding box center [406, 319] width 113 height 11
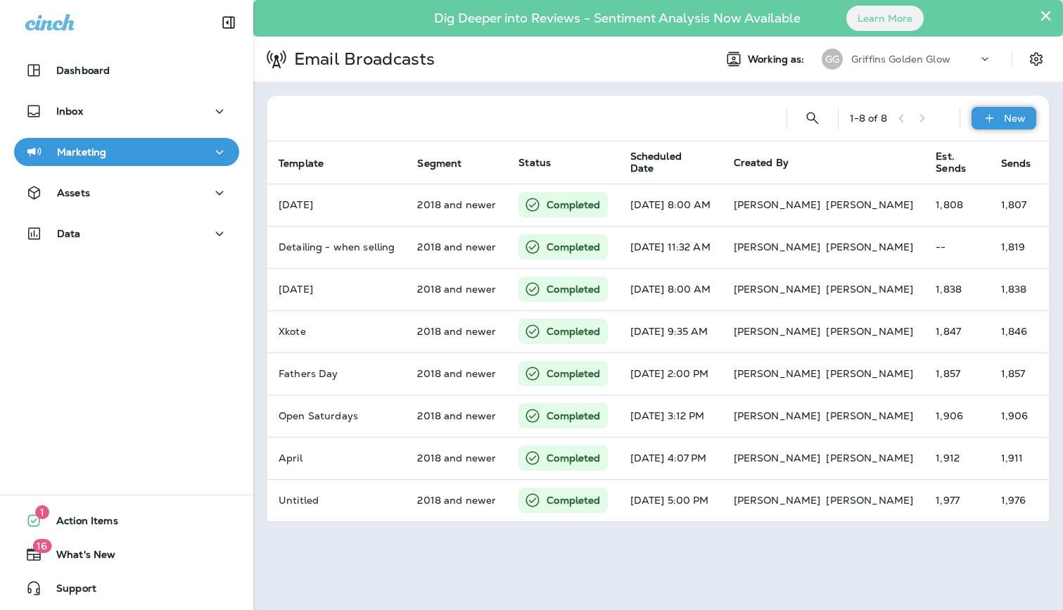
click at [1020, 119] on p "New" at bounding box center [1015, 118] width 22 height 11
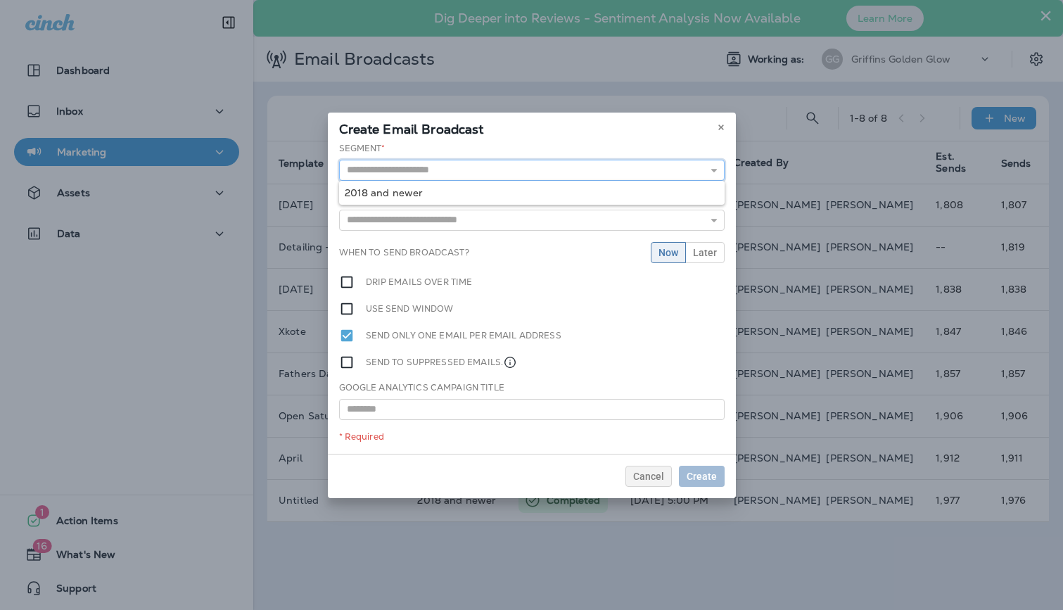
click at [442, 174] on input "text" at bounding box center [532, 170] width 386 height 21
type input "**********"
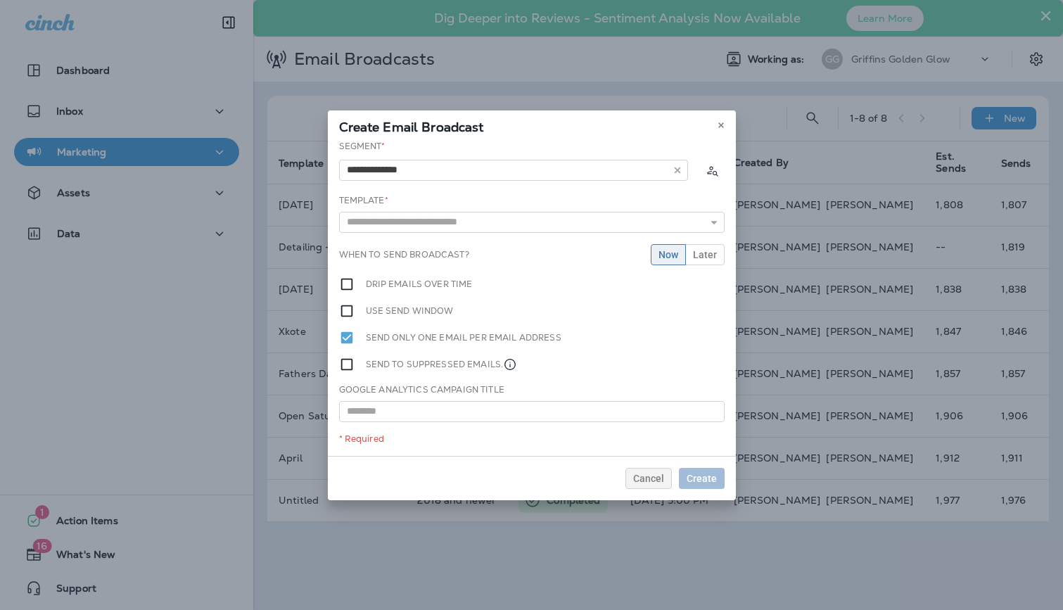
click at [428, 194] on div "**********" at bounding box center [532, 298] width 408 height 316
click at [423, 215] on input "text" at bounding box center [532, 222] width 386 height 21
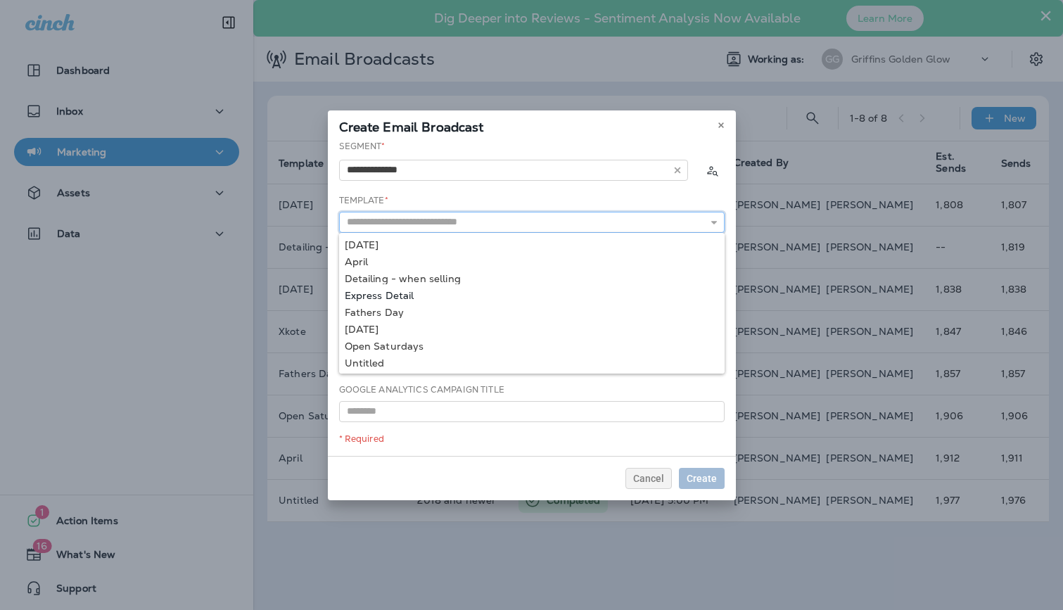
scroll to position [18, 0]
type input "**********"
click at [431, 276] on div "**********" at bounding box center [532, 298] width 408 height 316
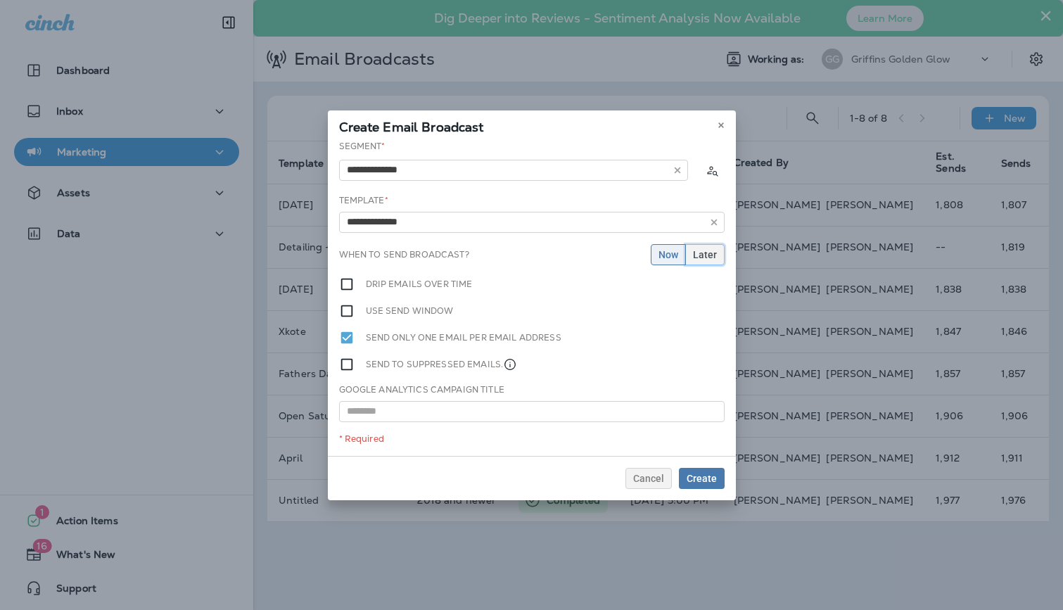
click at [707, 255] on span "Later" at bounding box center [705, 255] width 24 height 10
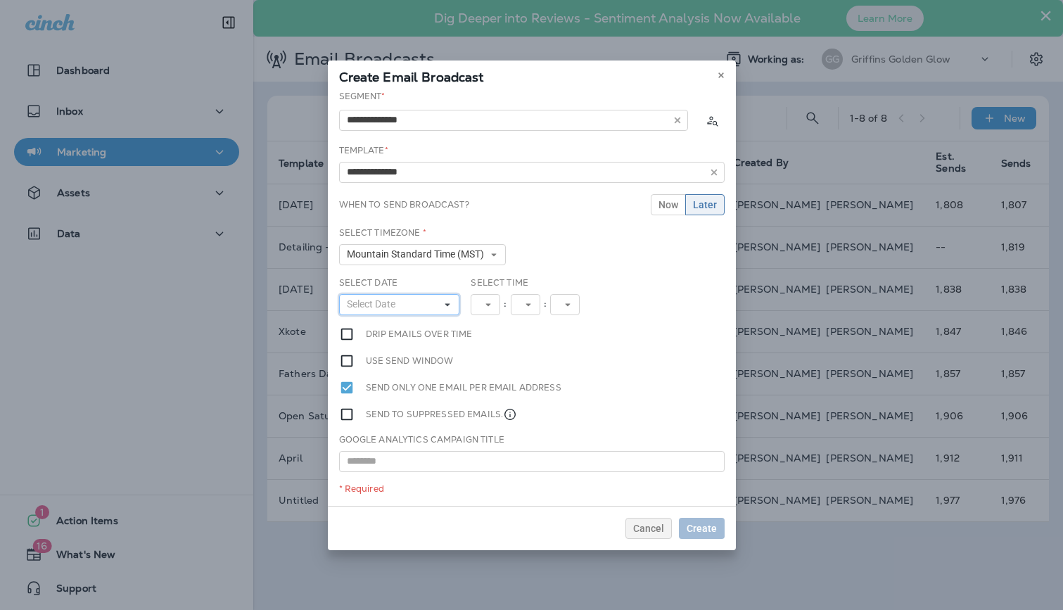
click at [443, 299] on button "Select Date" at bounding box center [399, 304] width 121 height 21
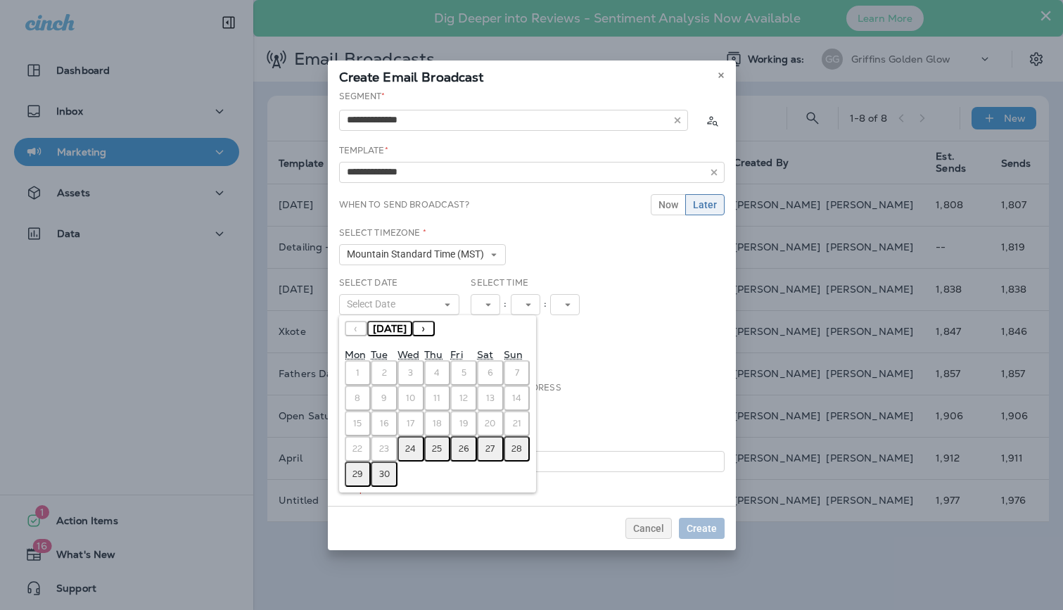
click at [409, 445] on abbr "24" at bounding box center [410, 448] width 11 height 11
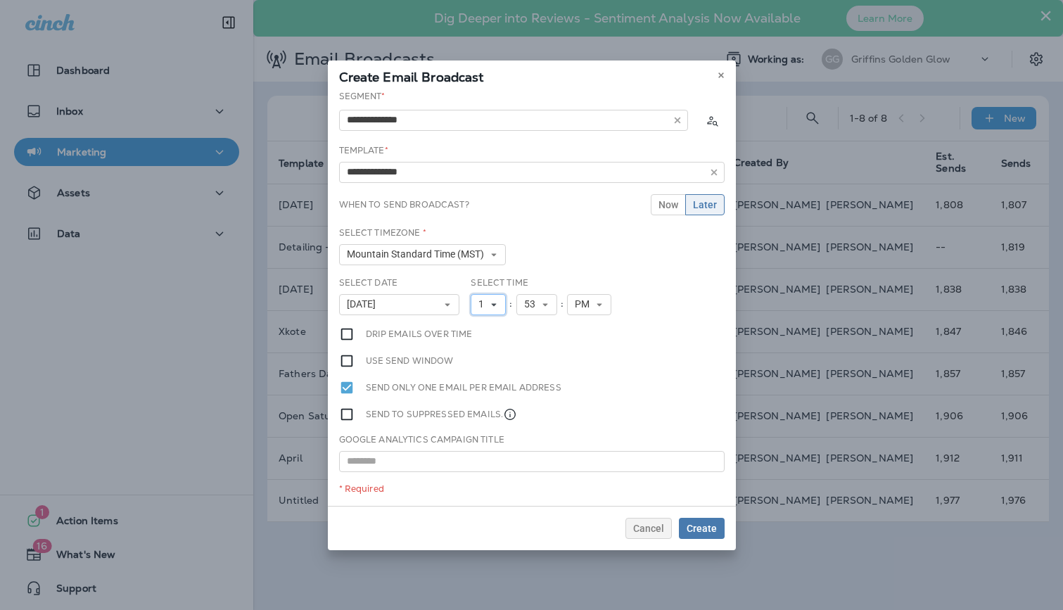
click at [488, 305] on span "1" at bounding box center [483, 304] width 11 height 12
click at [492, 374] on link "4" at bounding box center [488, 377] width 35 height 17
click at [706, 528] on span "Create" at bounding box center [702, 528] width 30 height 10
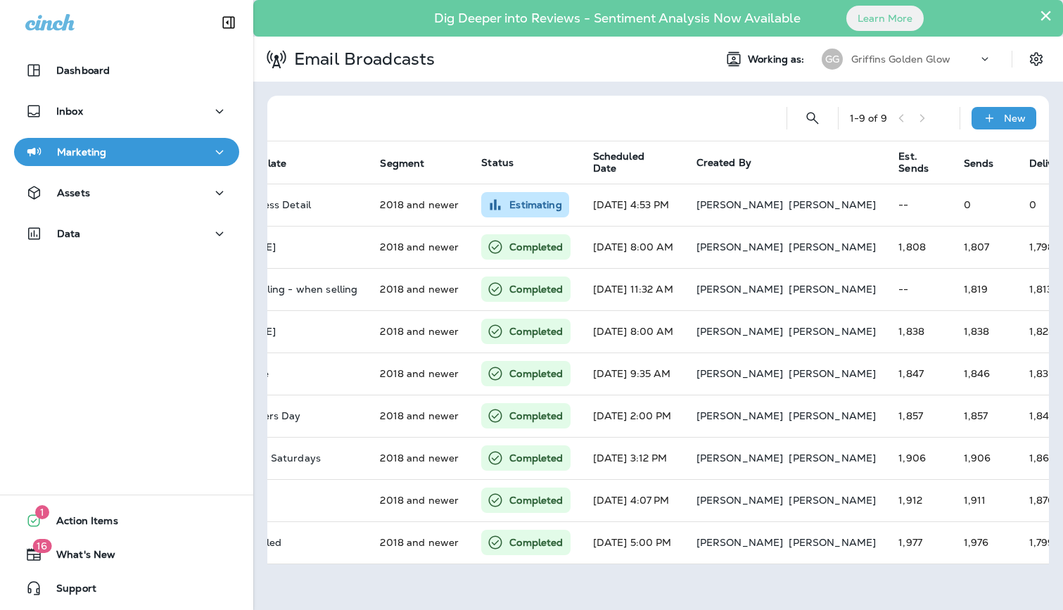
scroll to position [0, 0]
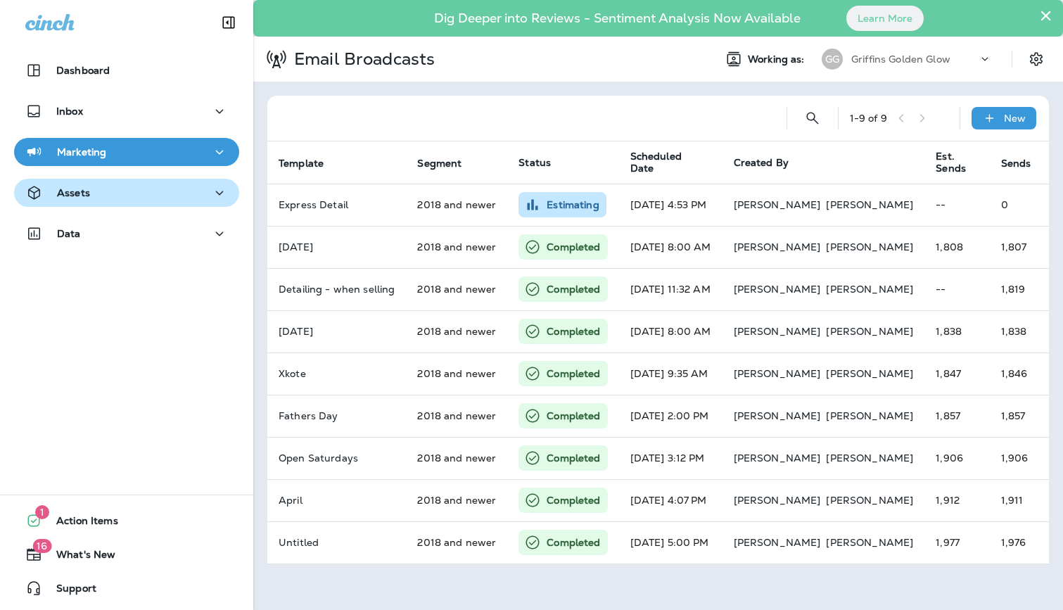
click at [125, 195] on div "Assets" at bounding box center [126, 193] width 203 height 18
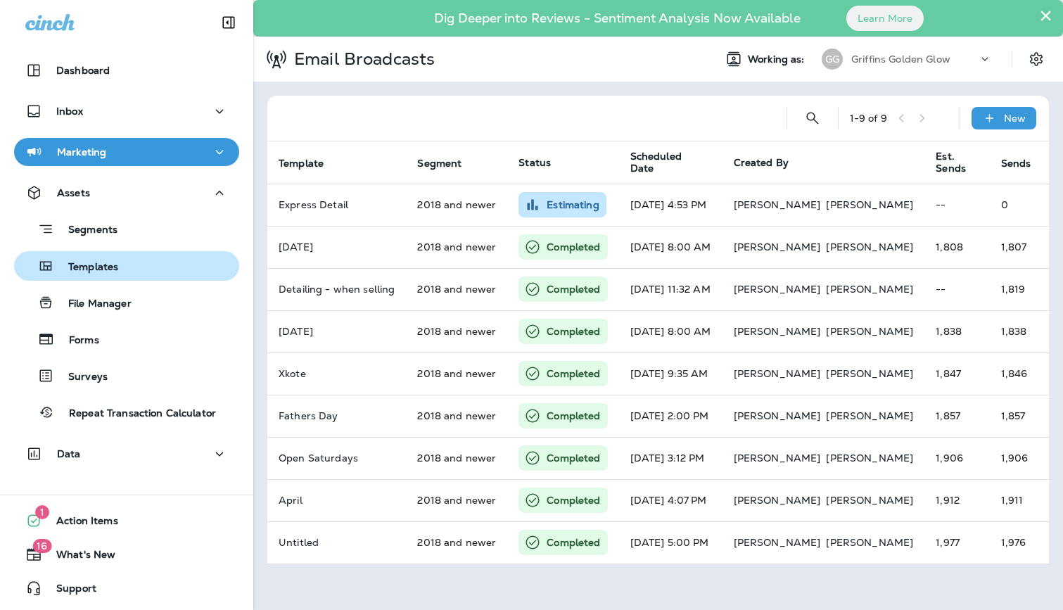
click at [131, 273] on div "Templates" at bounding box center [127, 265] width 214 height 21
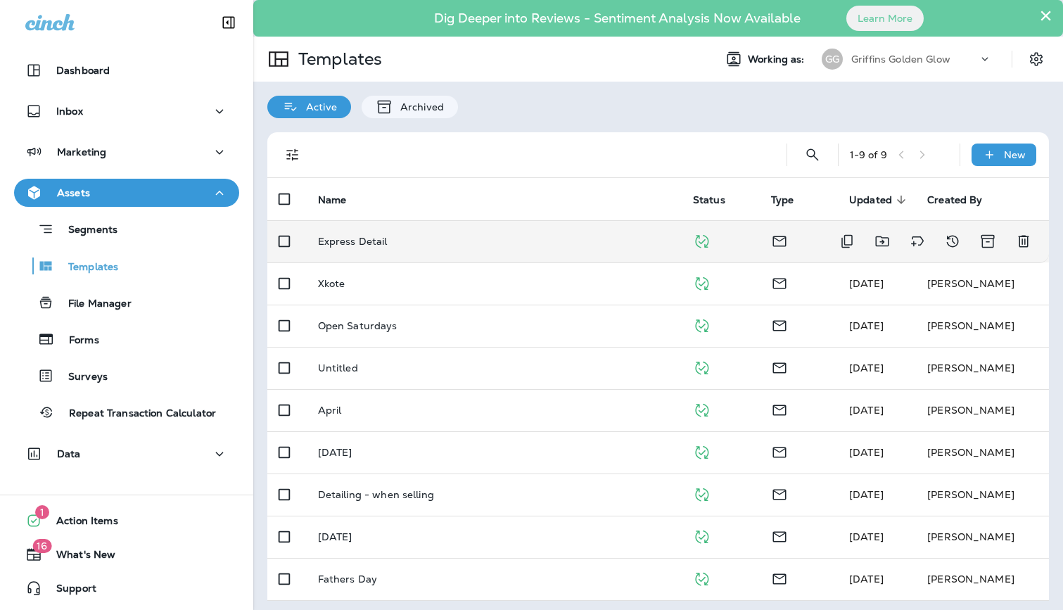
click at [343, 237] on p "Express Detail" at bounding box center [353, 241] width 70 height 11
